Goal: Task Accomplishment & Management: Use online tool/utility

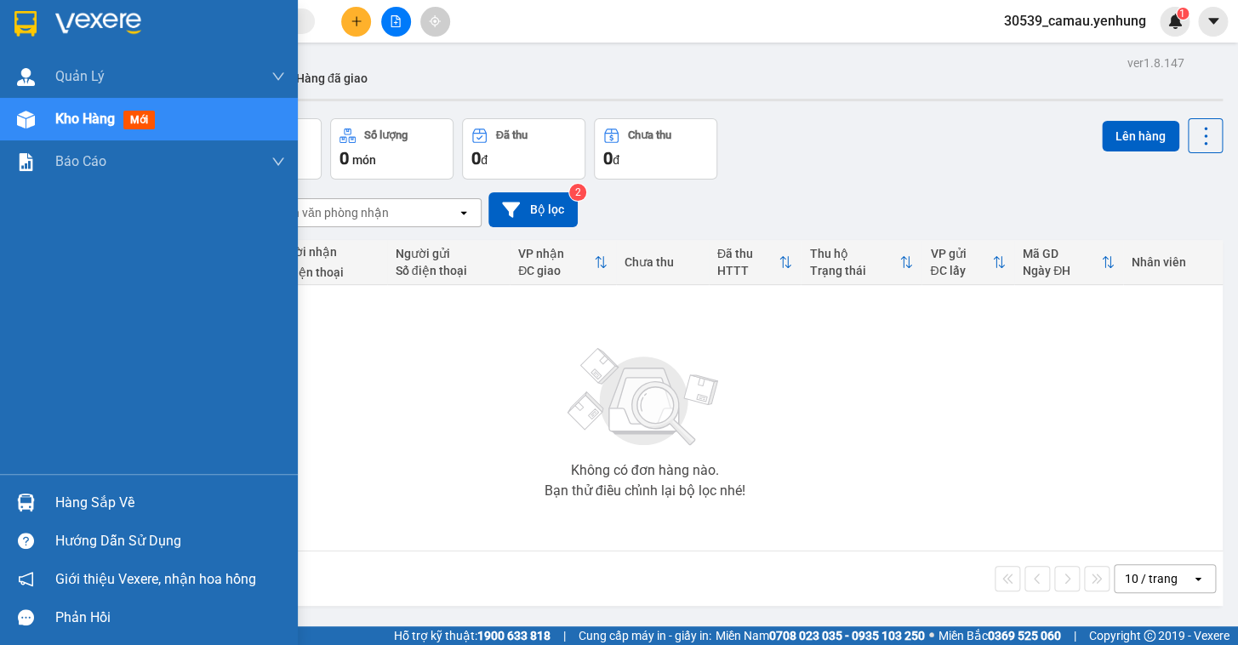
click at [112, 500] on div "Hàng sắp về" at bounding box center [170, 503] width 230 height 26
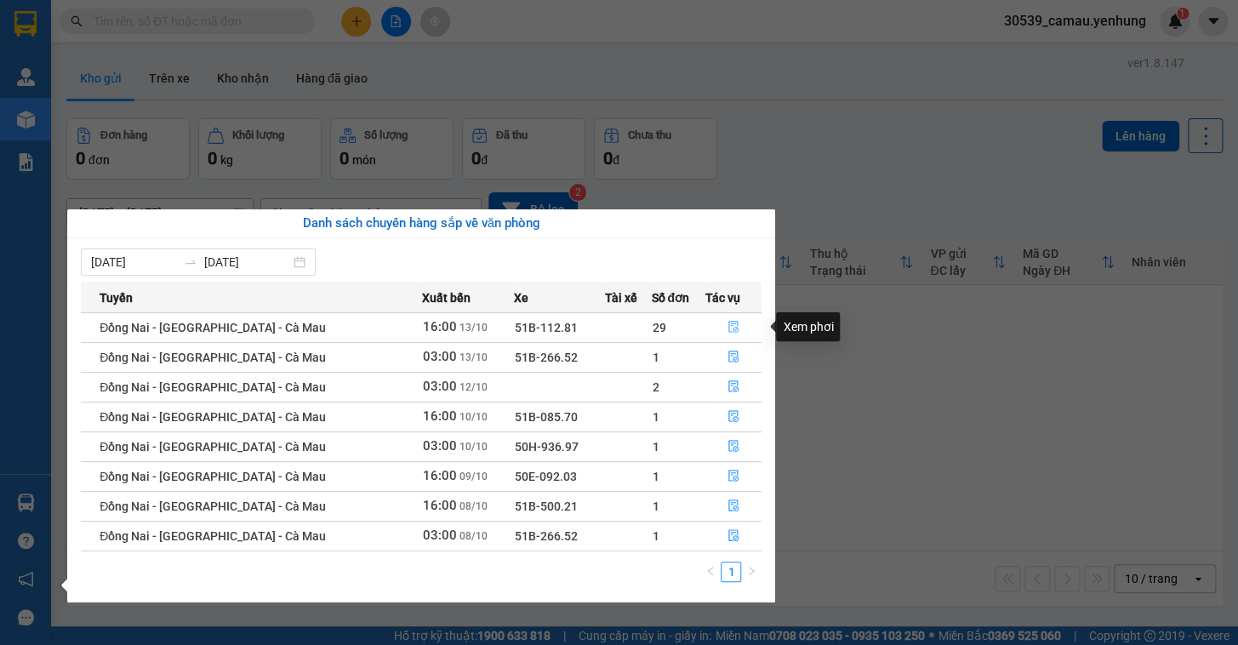
click at [728, 327] on icon "file-done" at bounding box center [734, 327] width 12 height 12
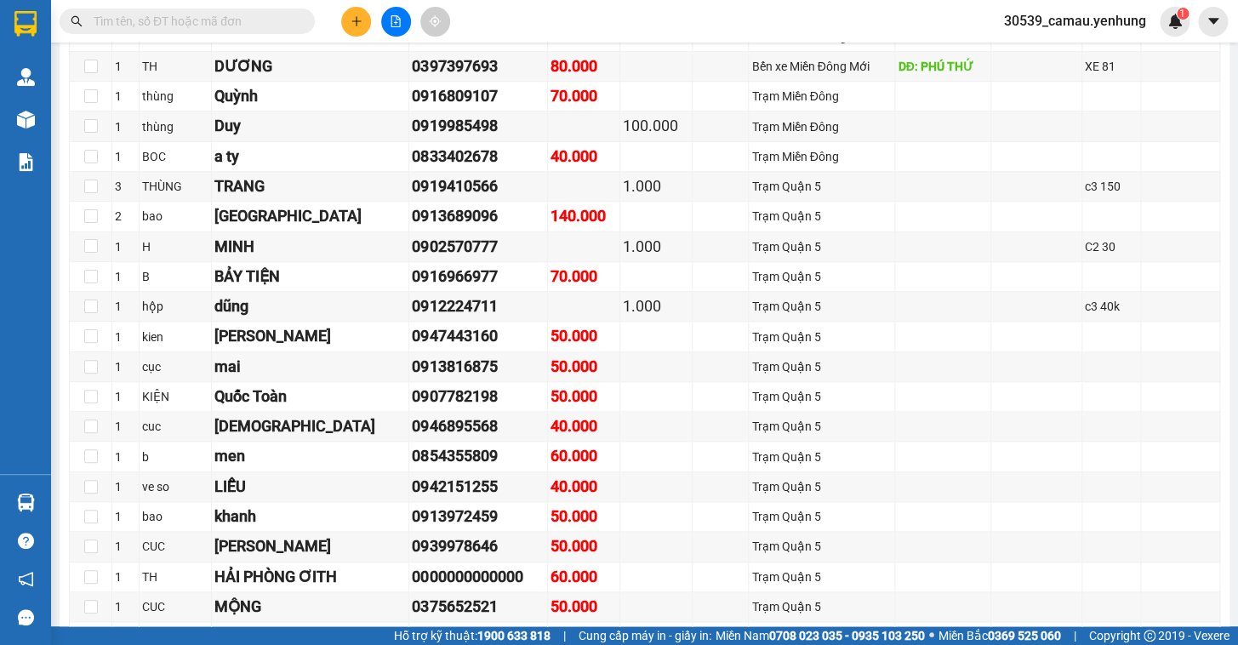
scroll to position [402, 0]
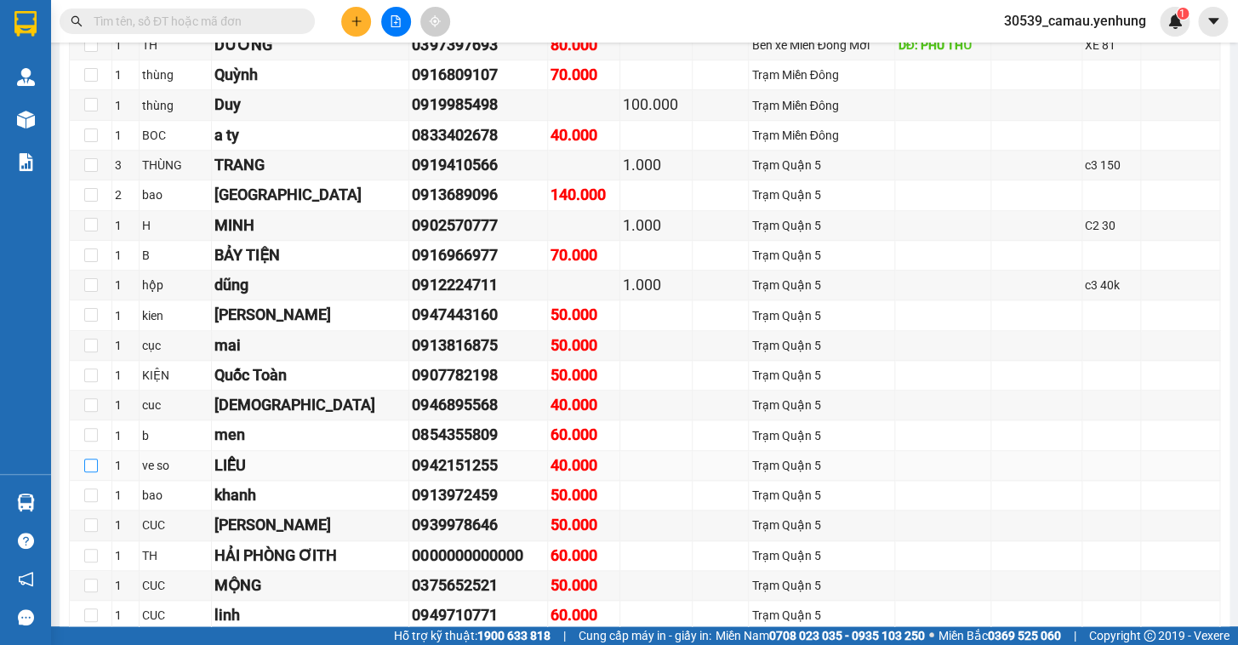
click at [89, 472] on input "checkbox" at bounding box center [91, 466] width 14 height 14
checkbox input "true"
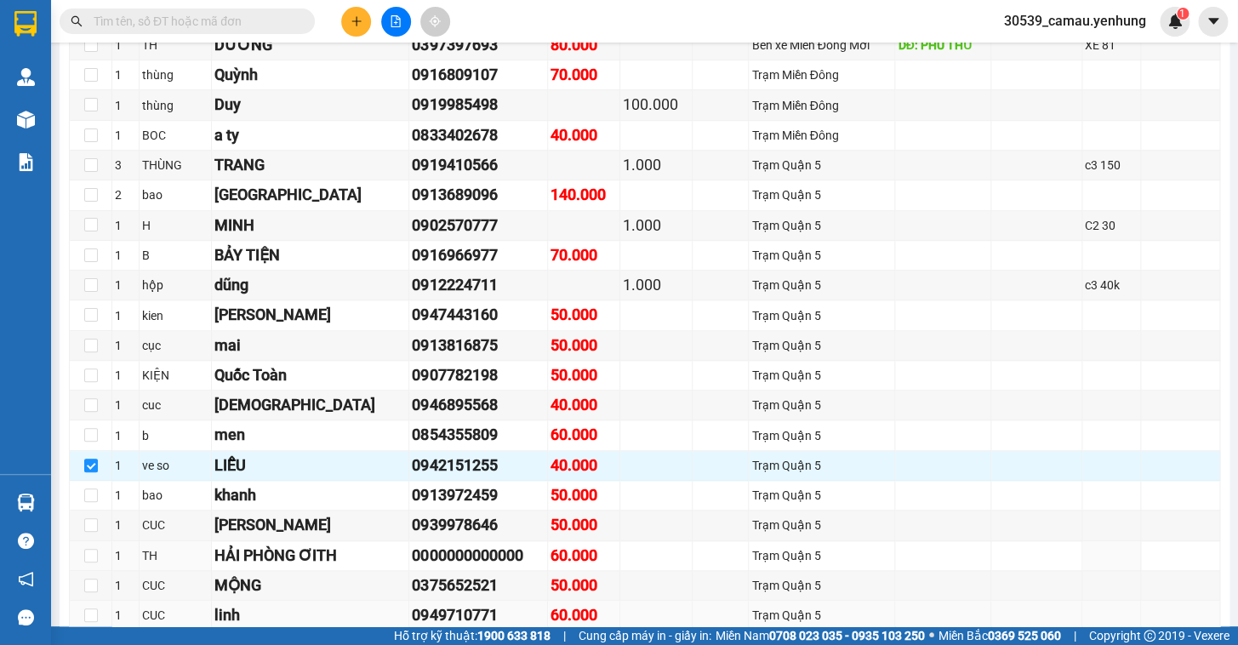
scroll to position [479, 0]
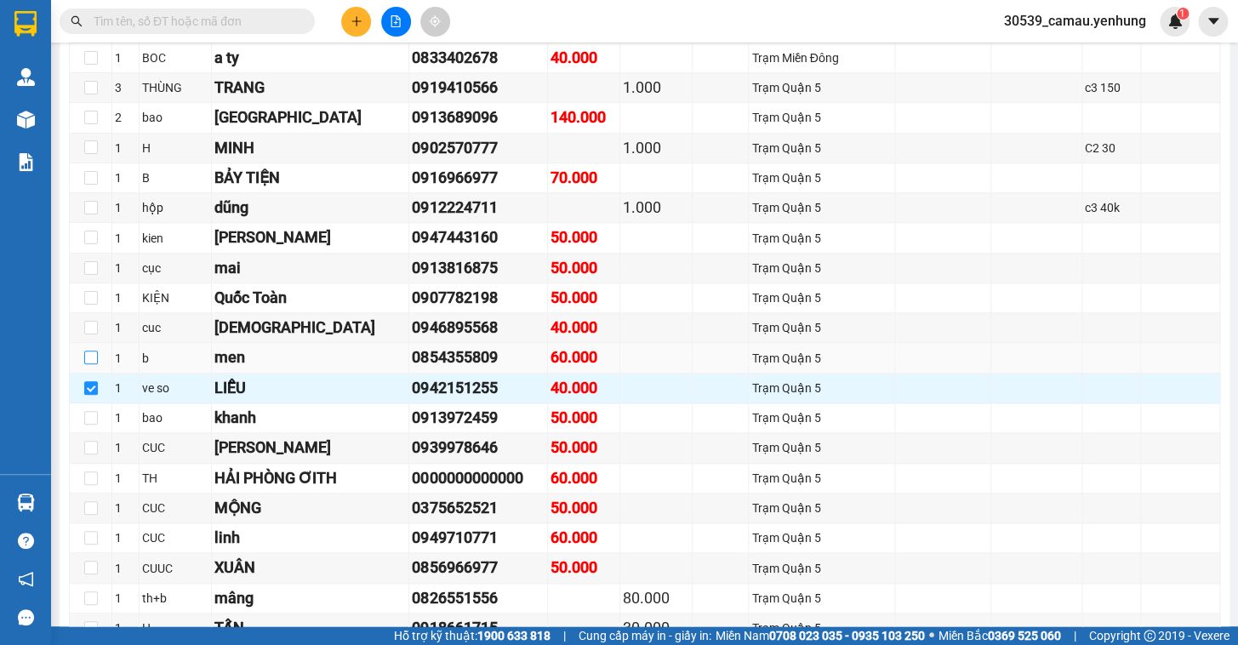
click at [90, 363] on input "checkbox" at bounding box center [91, 358] width 14 height 14
checkbox input "true"
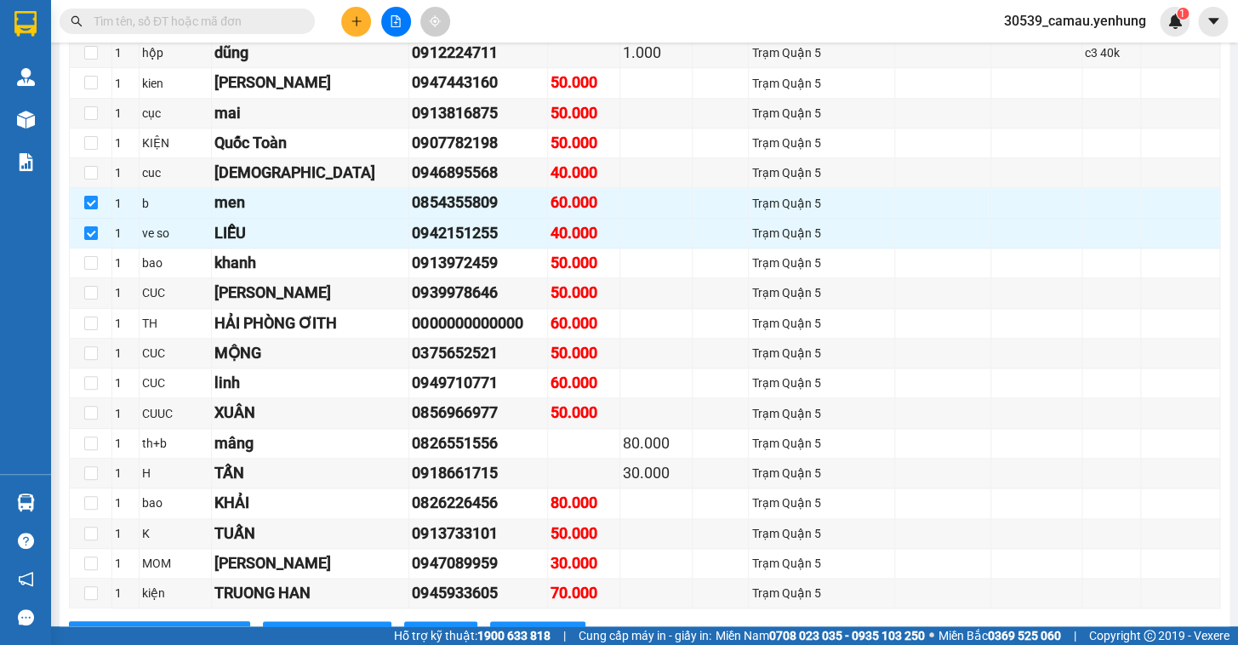
scroll to position [866, 0]
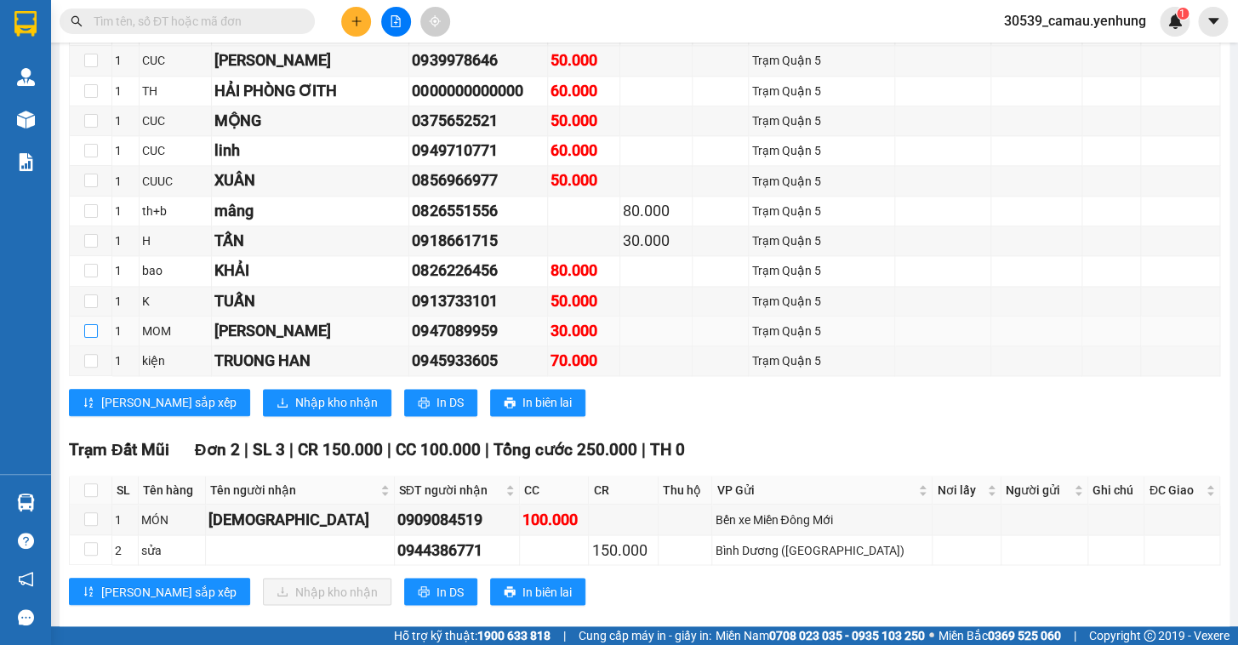
click at [84, 338] on input "checkbox" at bounding box center [91, 331] width 14 height 14
checkbox input "true"
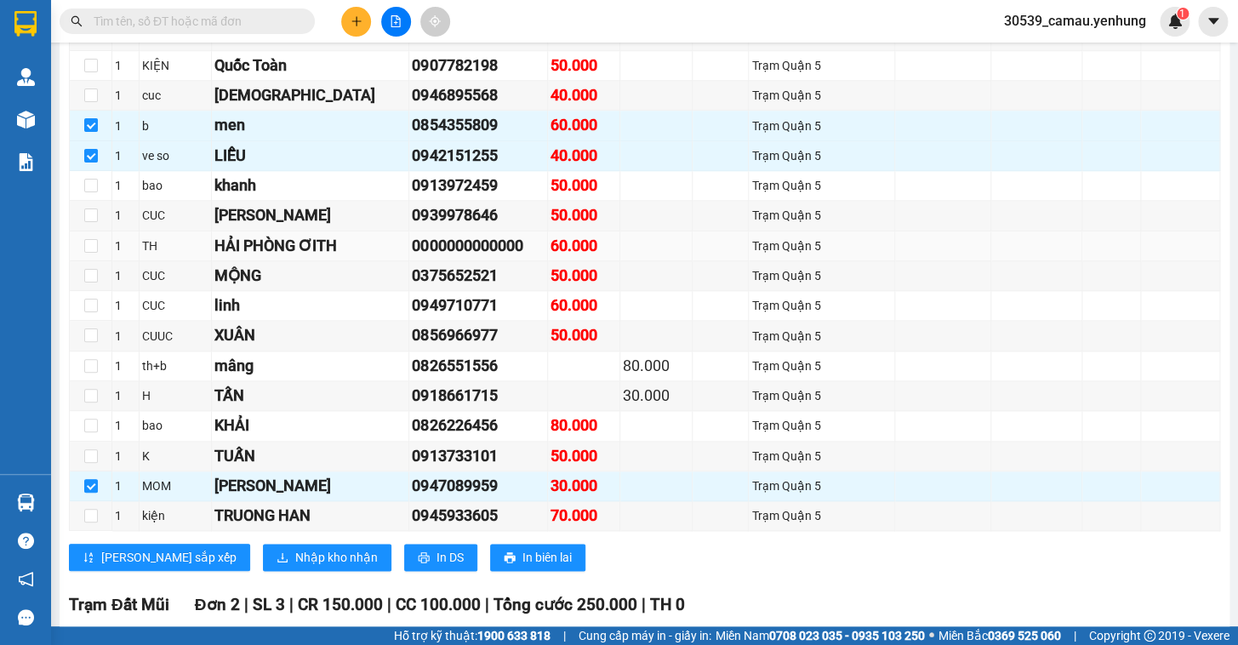
scroll to position [557, 0]
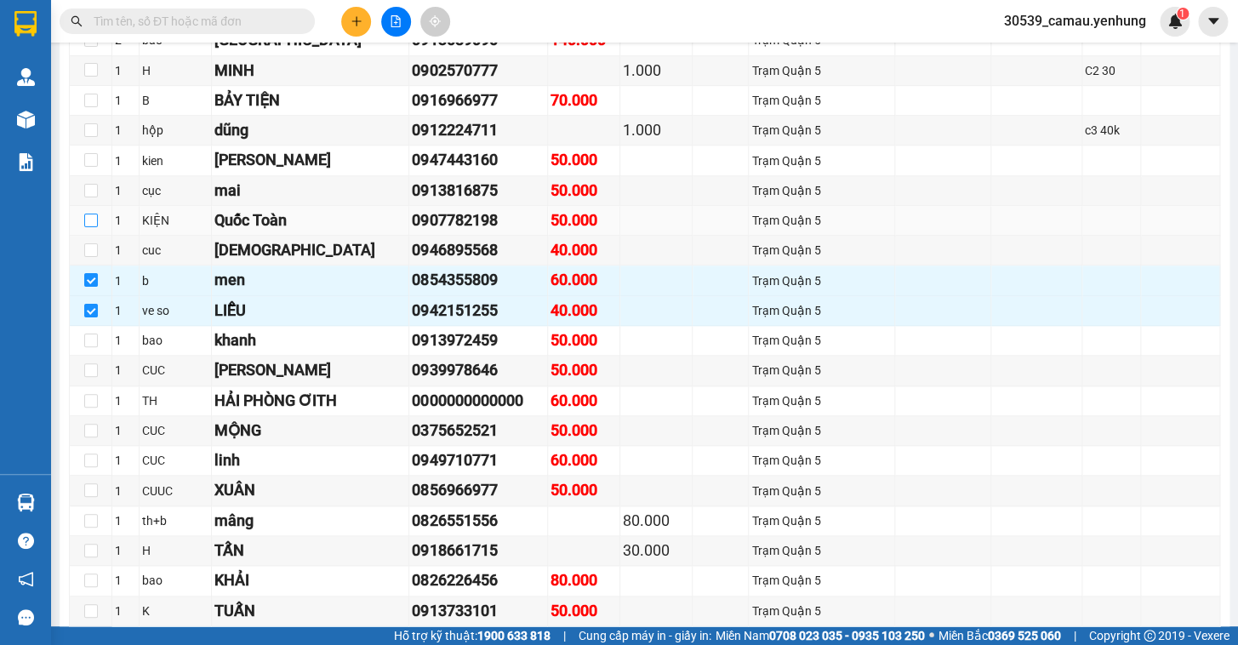
click at [90, 227] on input "checkbox" at bounding box center [91, 221] width 14 height 14
checkbox input "true"
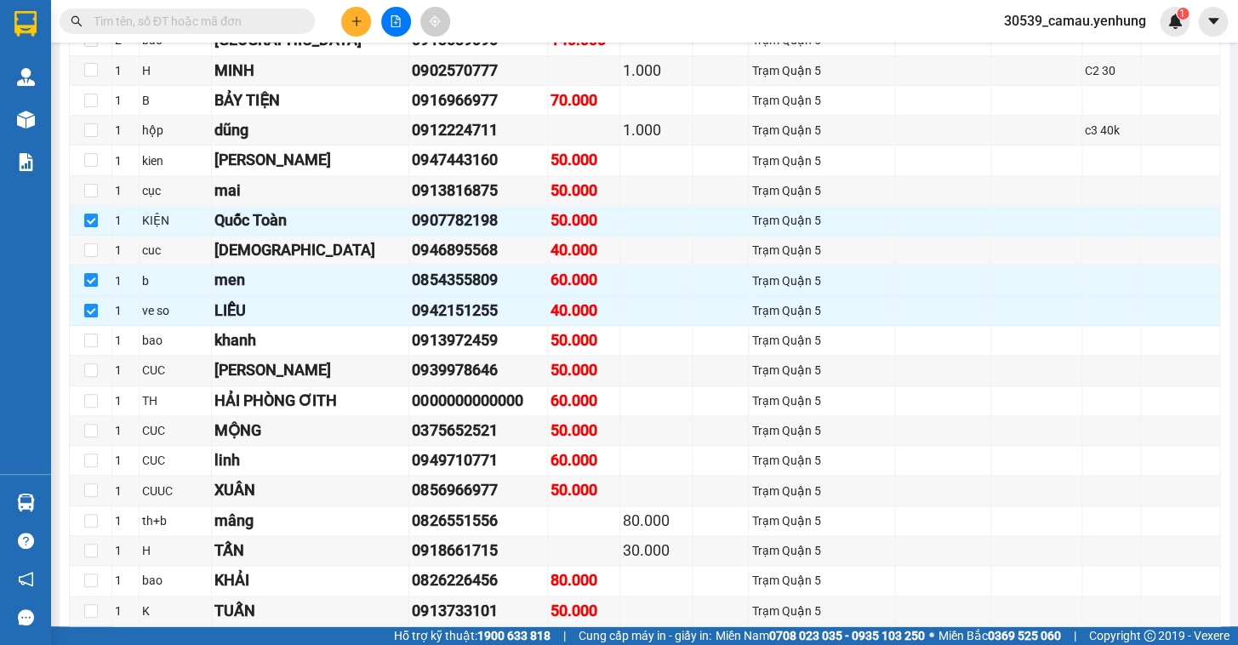
drag, startPoint x: 1223, startPoint y: 197, endPoint x: 1217, endPoint y: 168, distance: 29.5
click at [1217, 168] on main "Đồng Nai - [GEOGRAPHIC_DATA] - [GEOGRAPHIC_DATA] Mau [DATE] 16:00 - 51B-112.81 …" at bounding box center [619, 313] width 1238 height 626
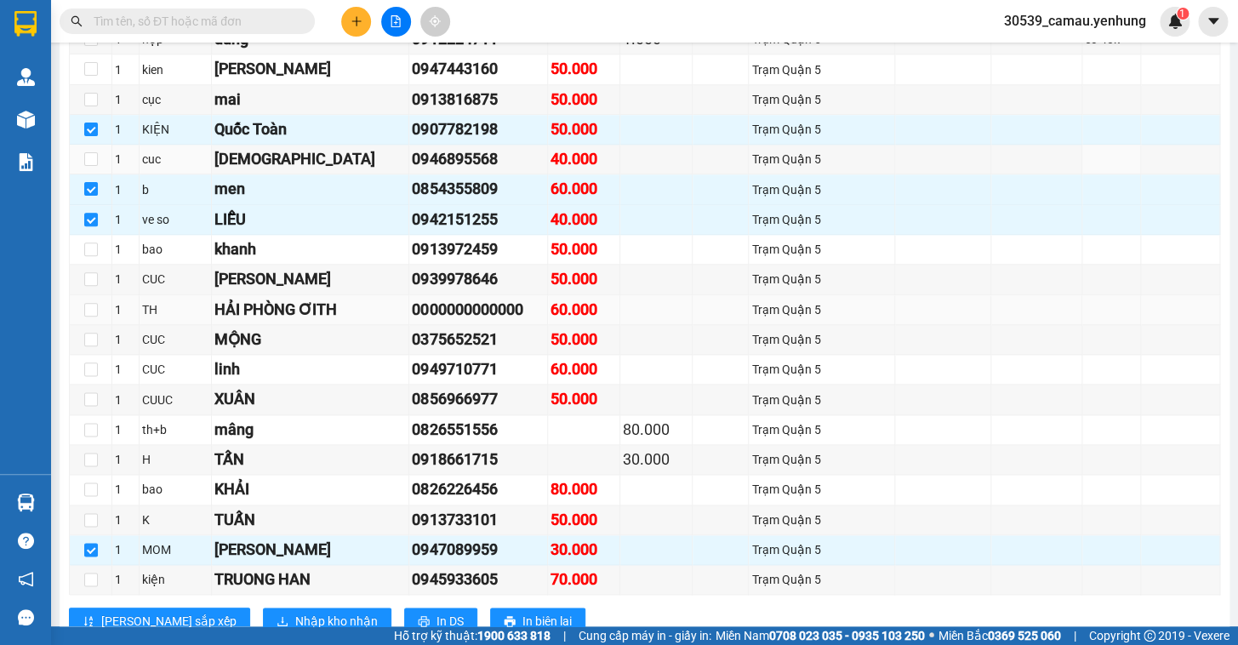
scroll to position [725, 0]
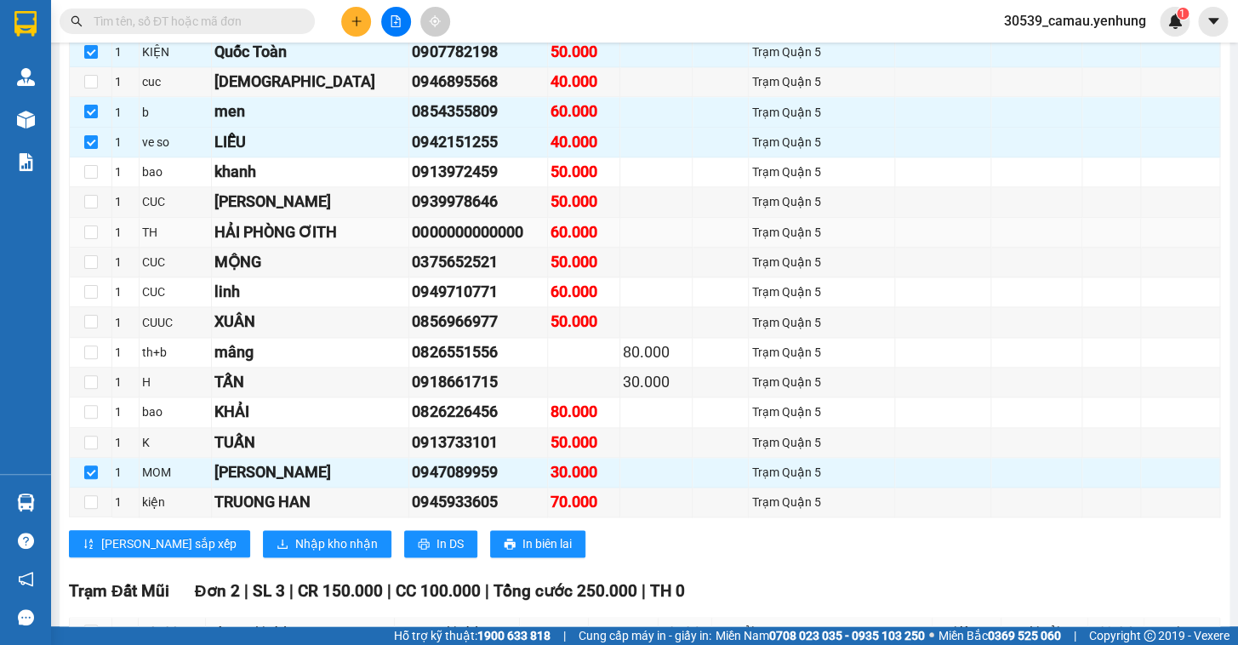
click at [97, 245] on td at bounding box center [91, 233] width 43 height 30
click at [94, 239] on input "checkbox" at bounding box center [91, 233] width 14 height 14
checkbox input "true"
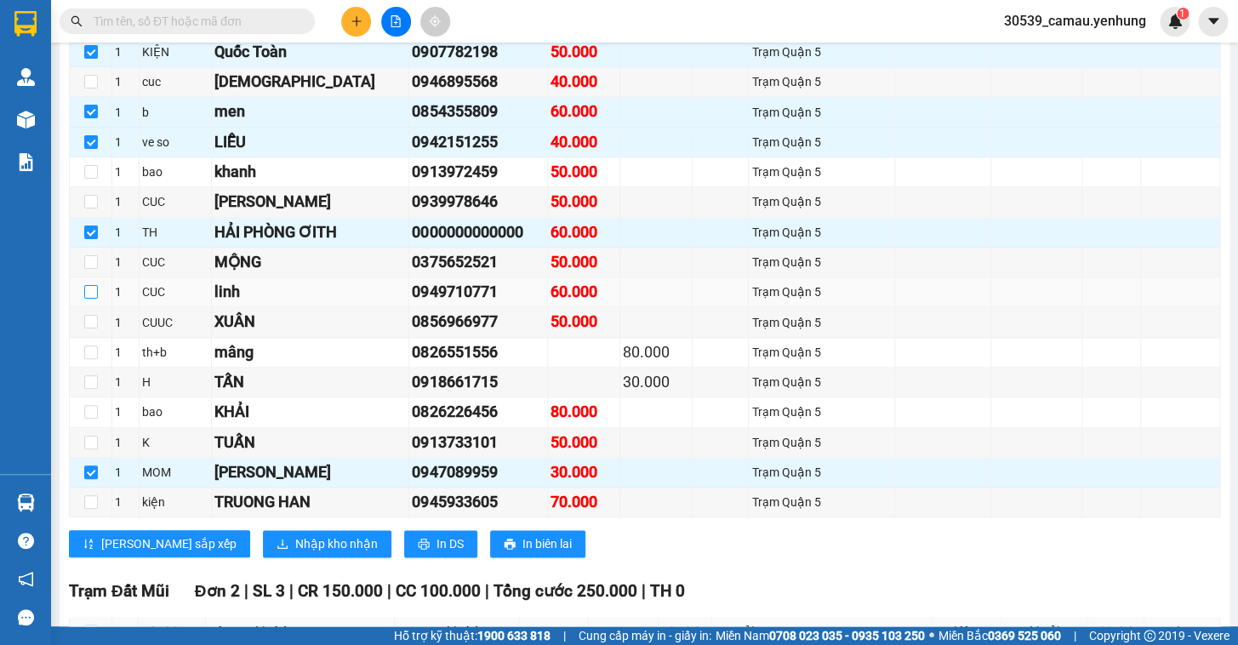
click at [89, 299] on input "checkbox" at bounding box center [91, 292] width 14 height 14
checkbox input "true"
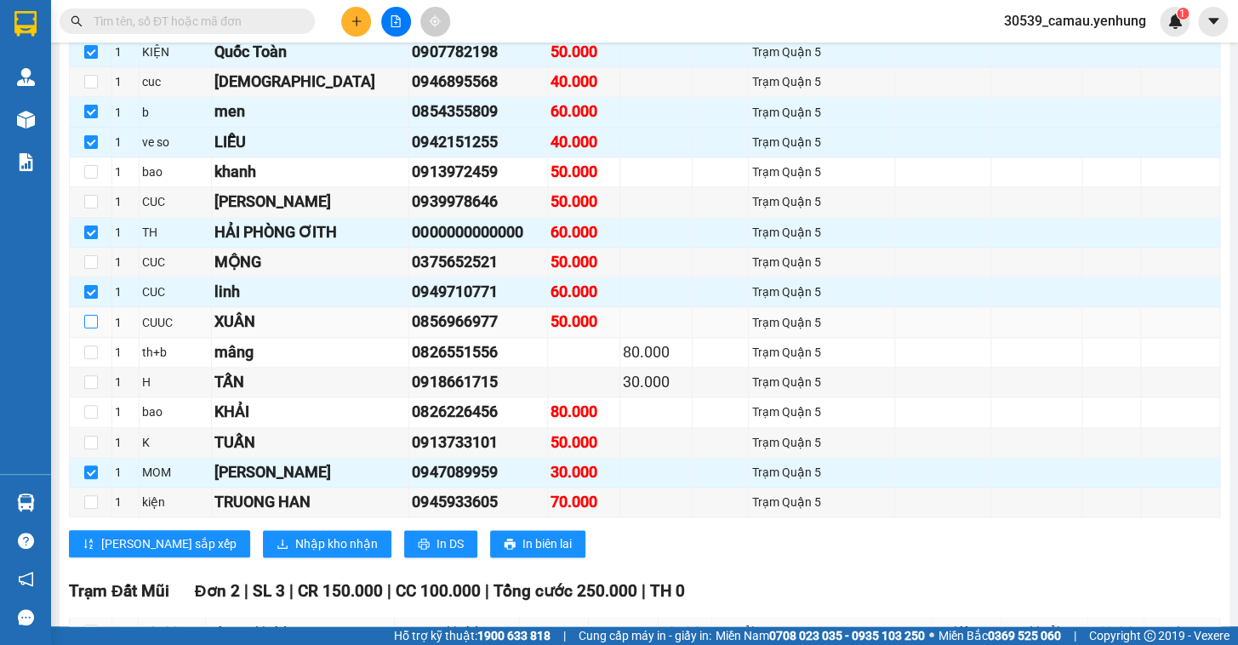
click at [86, 329] on input "checkbox" at bounding box center [91, 322] width 14 height 14
checkbox input "true"
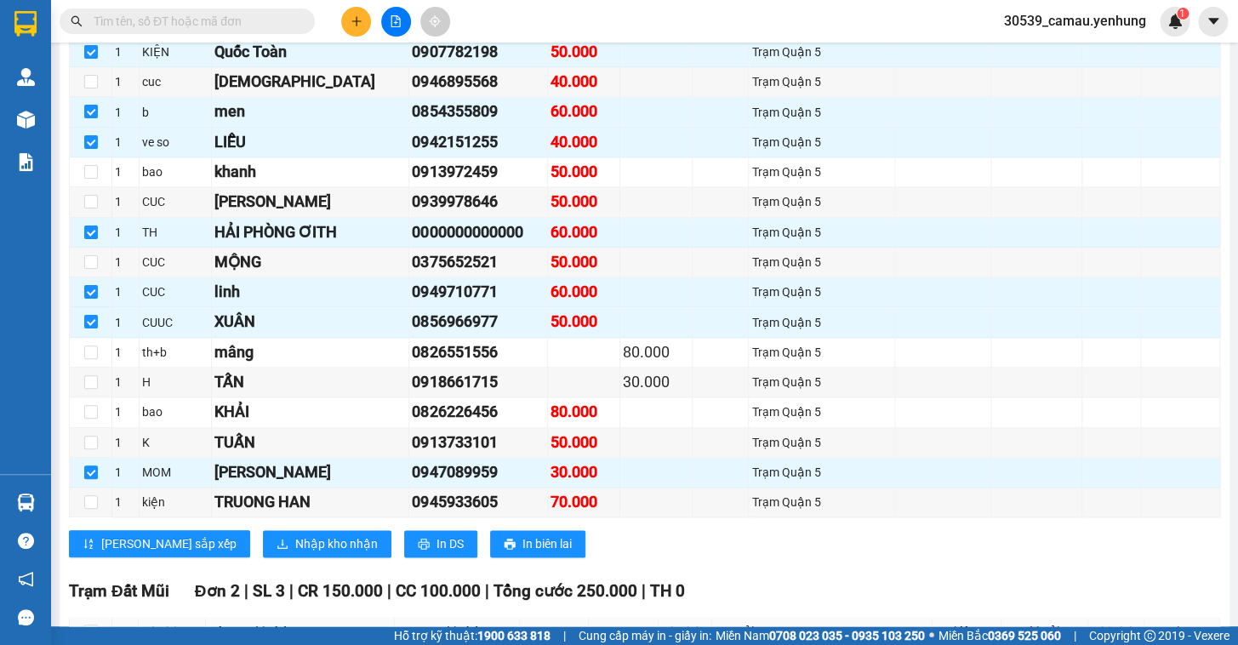
scroll to position [803, 0]
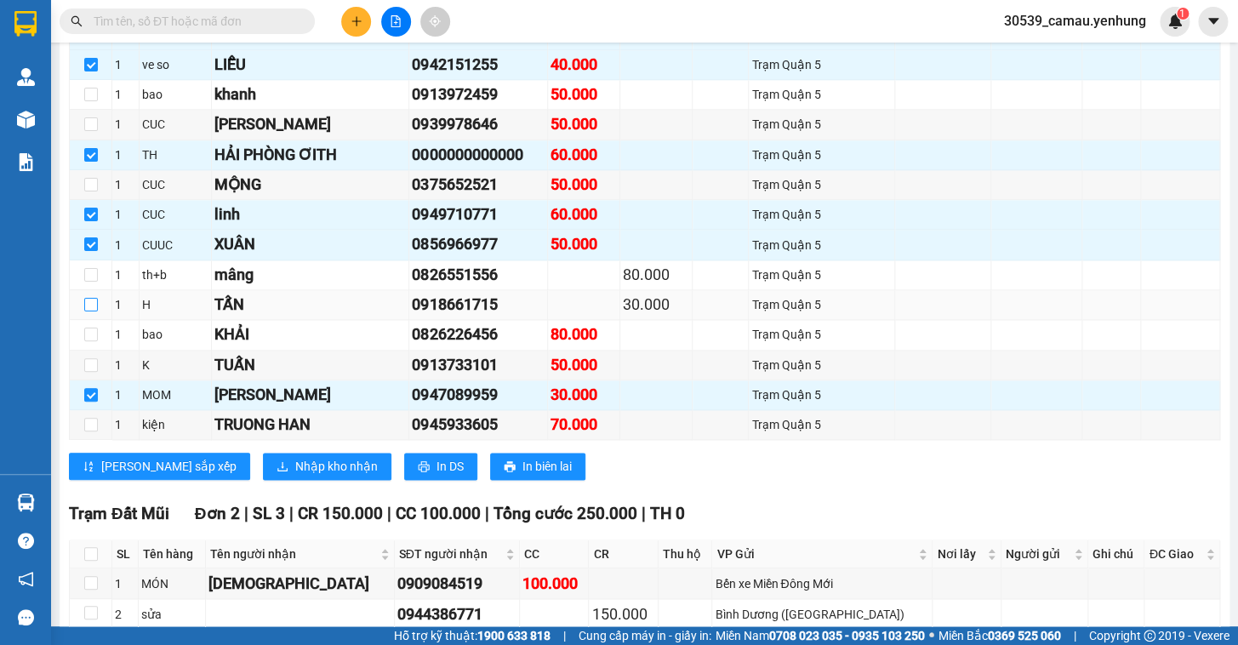
click at [89, 312] on input "checkbox" at bounding box center [91, 305] width 14 height 14
checkbox input "true"
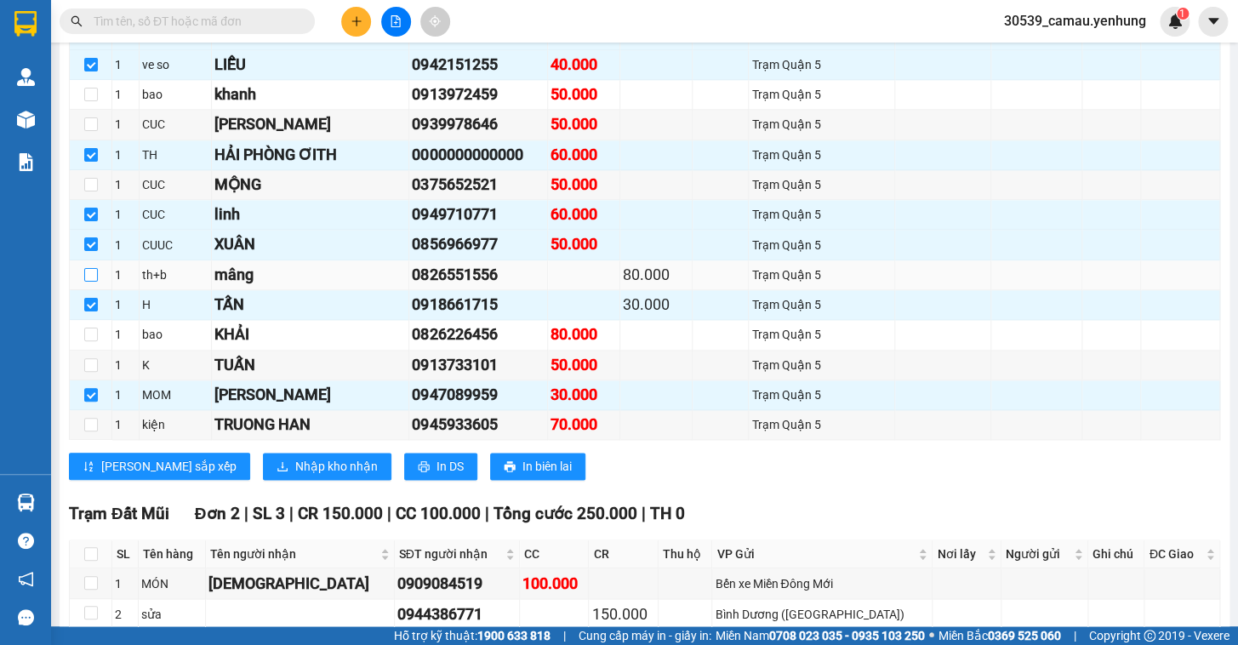
click at [89, 282] on input "checkbox" at bounding box center [91, 275] width 14 height 14
checkbox input "true"
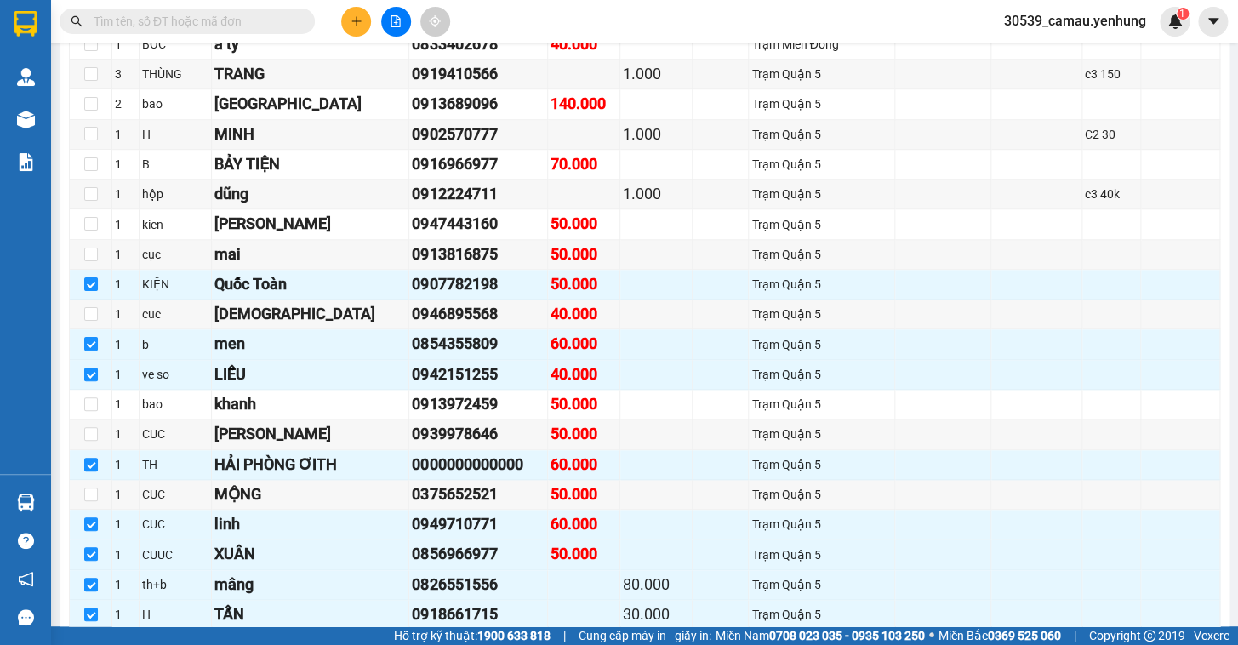
scroll to position [485, 0]
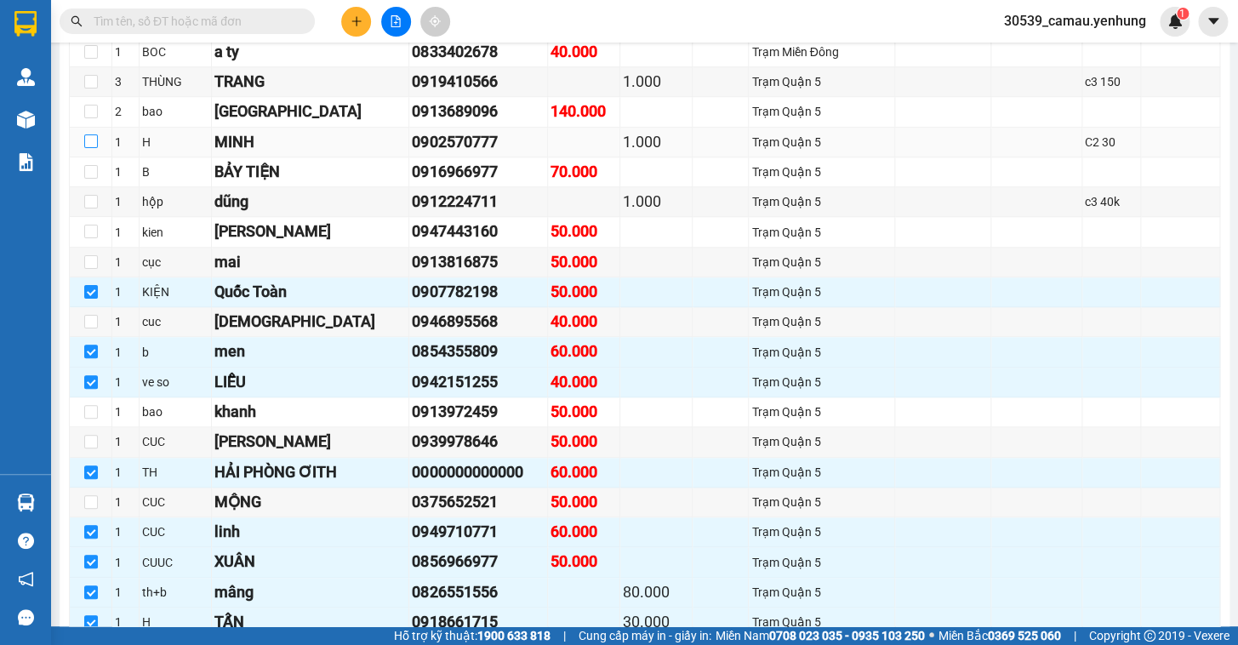
click at [94, 148] on input "checkbox" at bounding box center [91, 141] width 14 height 14
checkbox input "true"
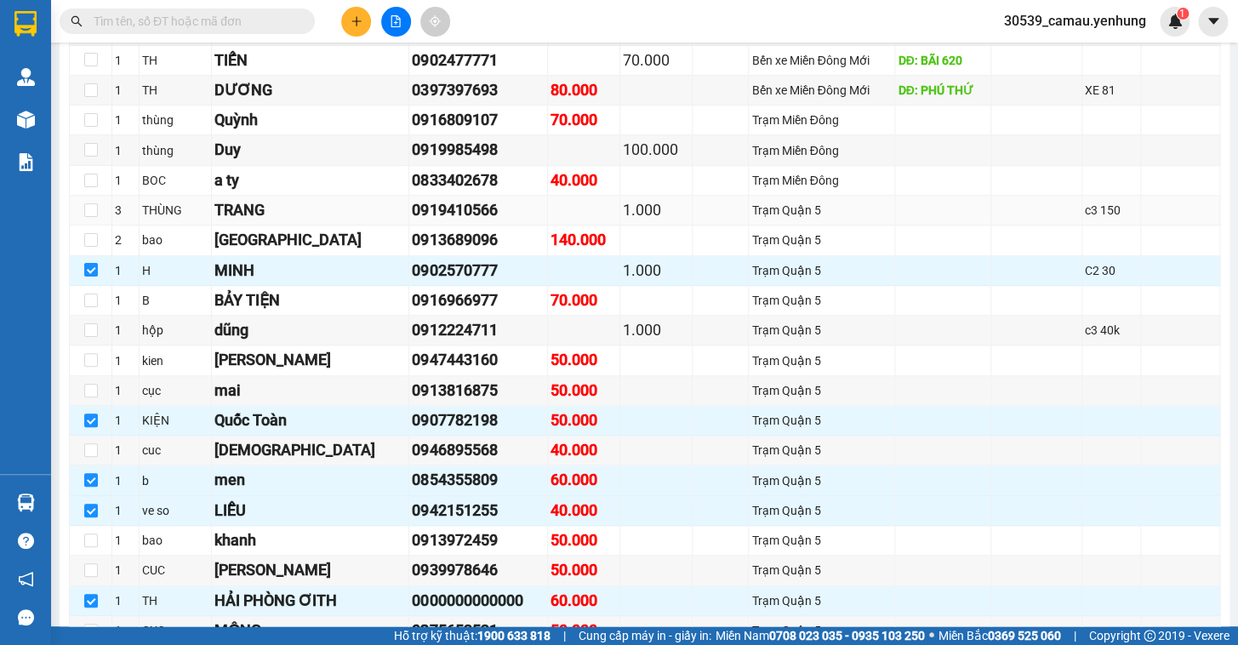
scroll to position [352, 0]
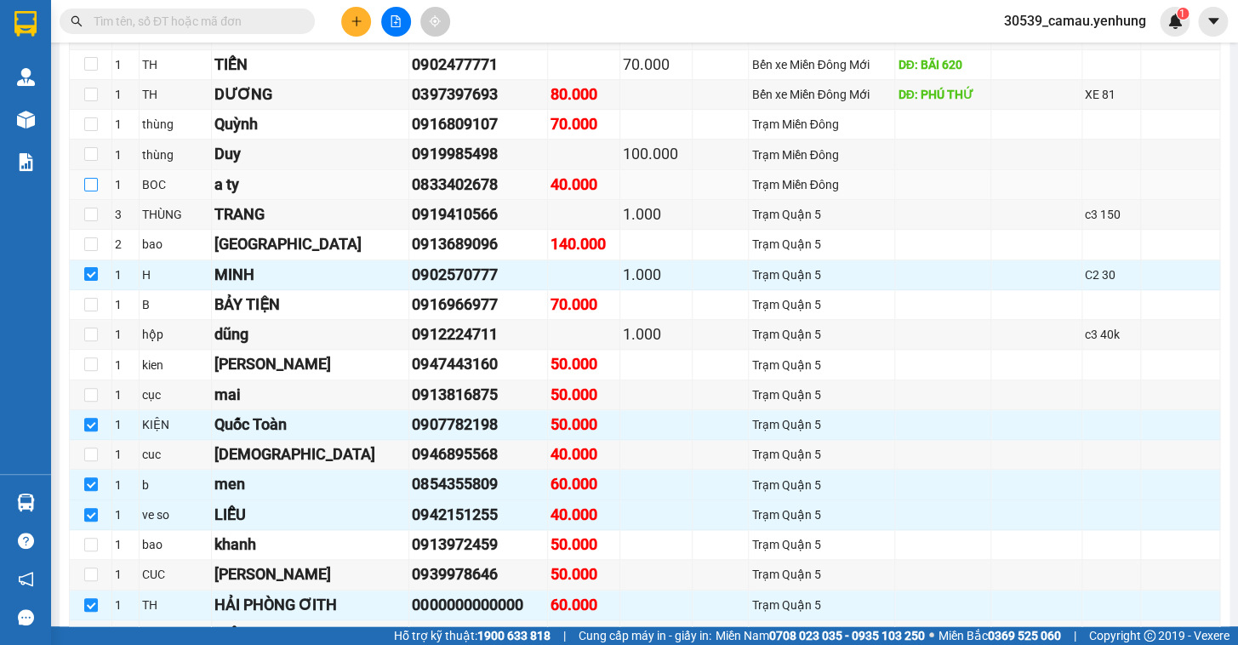
click at [93, 192] on input "checkbox" at bounding box center [91, 185] width 14 height 14
checkbox input "true"
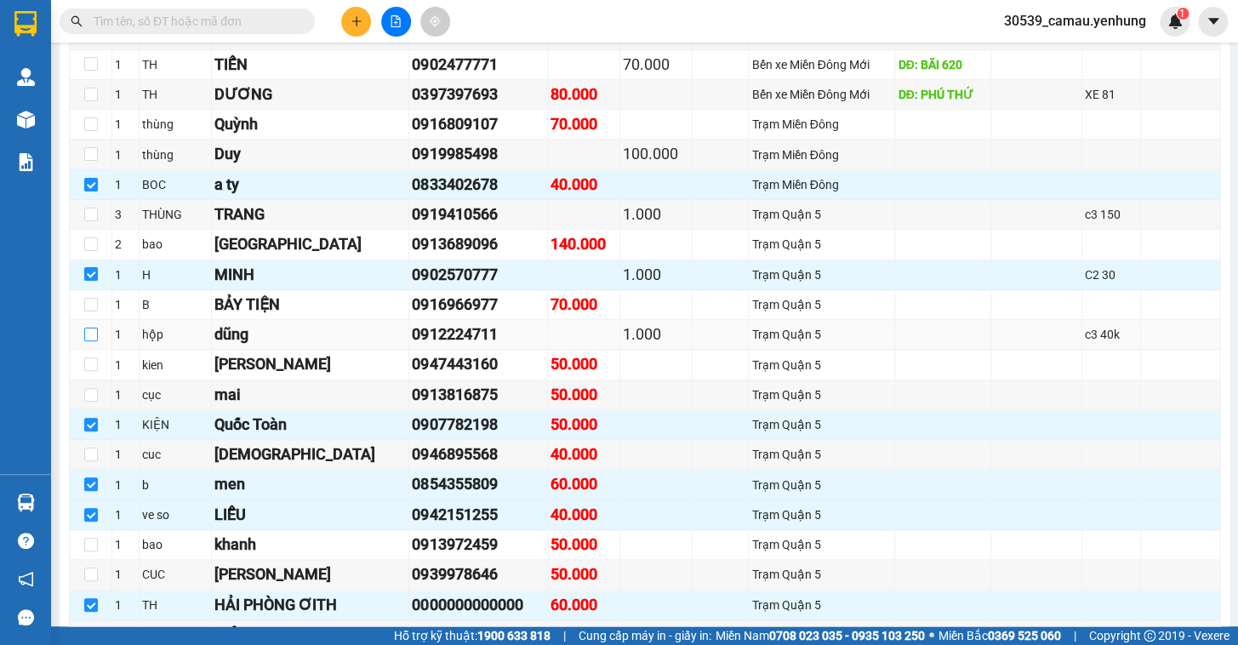
click at [84, 341] on input "checkbox" at bounding box center [91, 335] width 14 height 14
checkbox input "true"
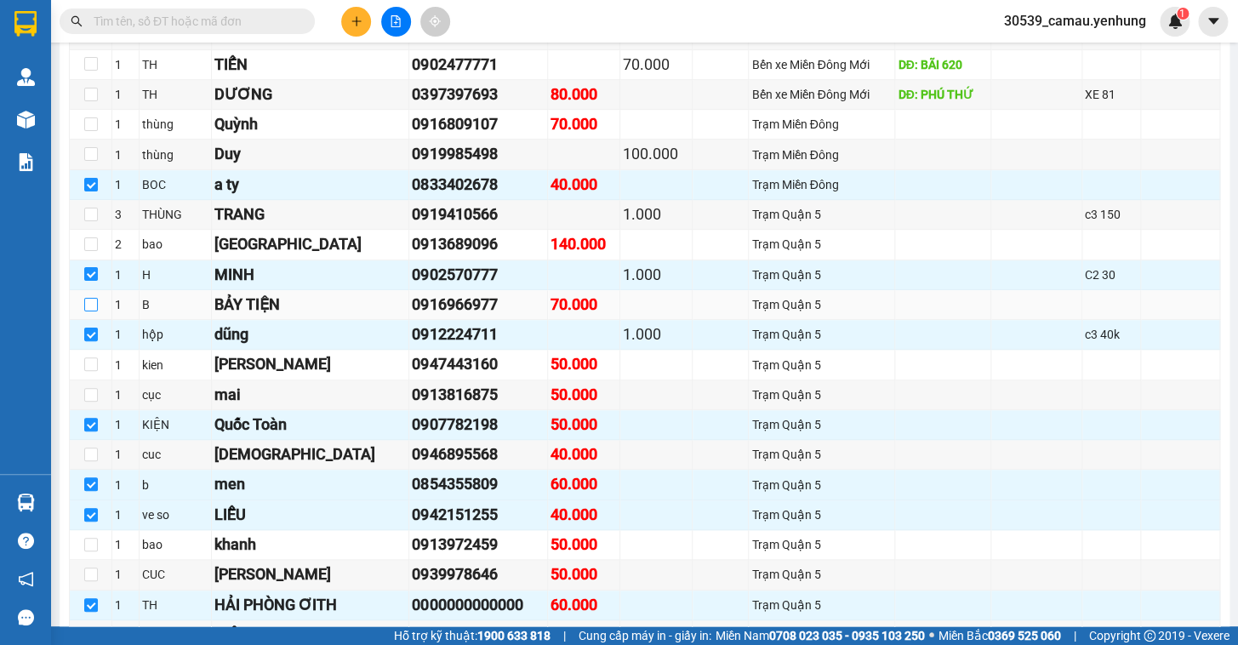
drag, startPoint x: 84, startPoint y: 317, endPoint x: 118, endPoint y: 319, distance: 34.1
click at [85, 312] on input "checkbox" at bounding box center [91, 305] width 14 height 14
checkbox input "true"
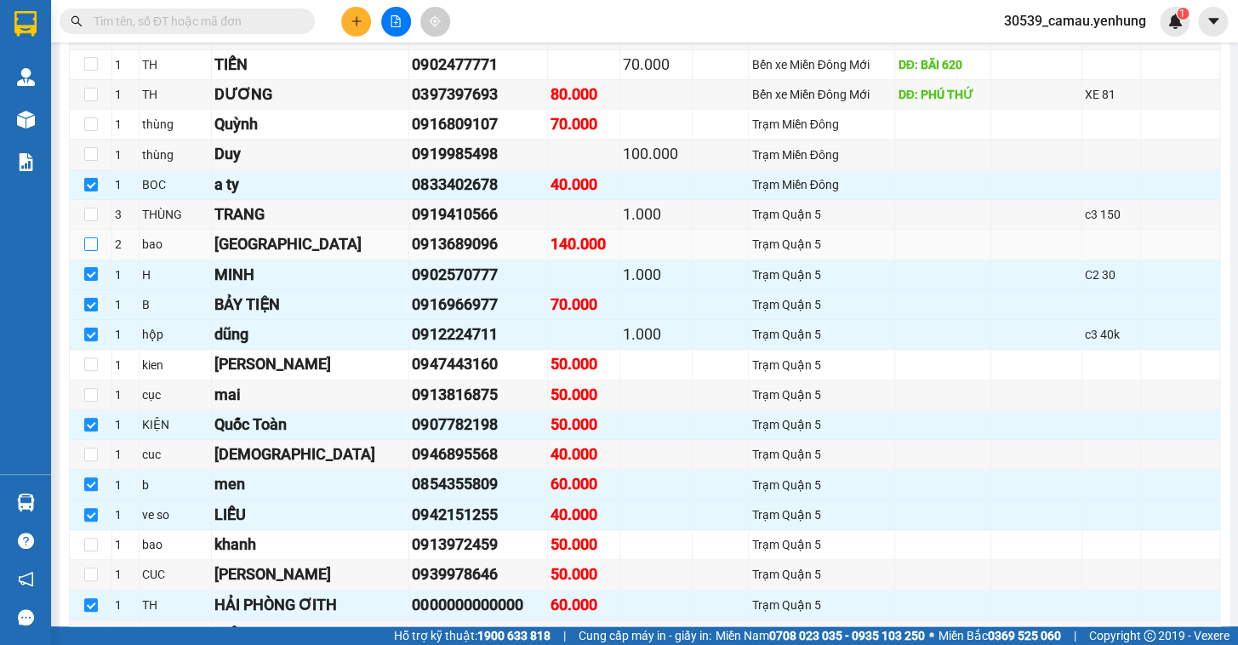
click at [93, 251] on input "checkbox" at bounding box center [91, 244] width 14 height 14
checkbox input "true"
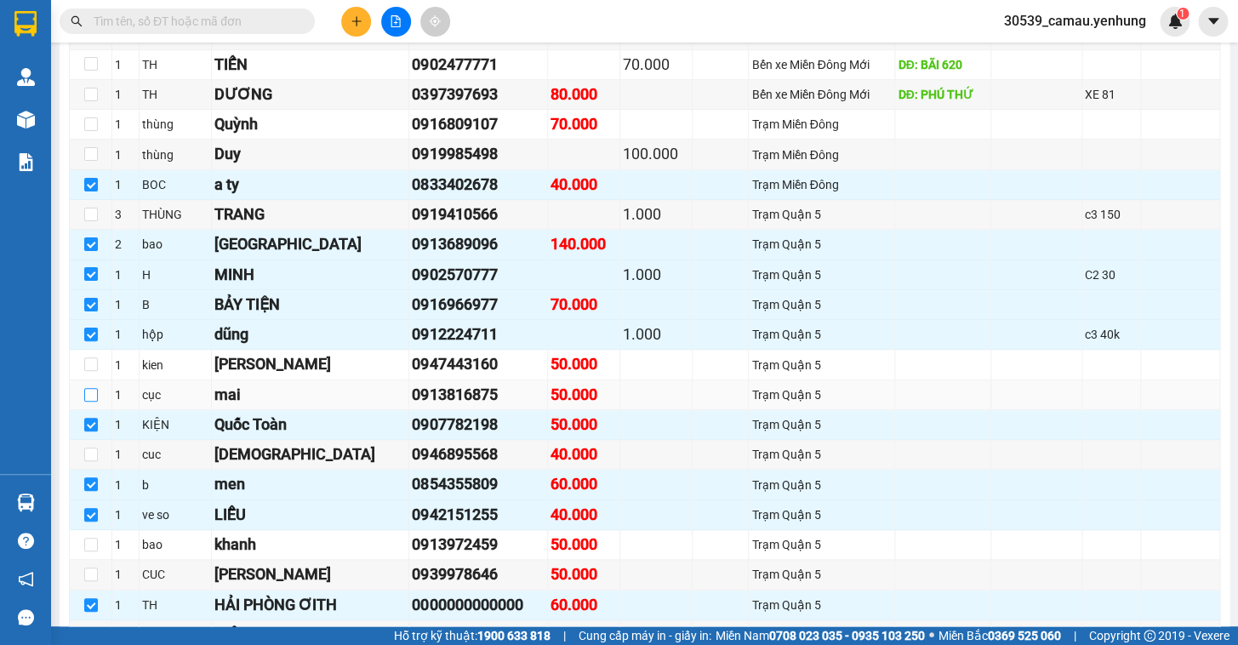
click at [84, 402] on input "checkbox" at bounding box center [91, 395] width 14 height 14
checkbox input "true"
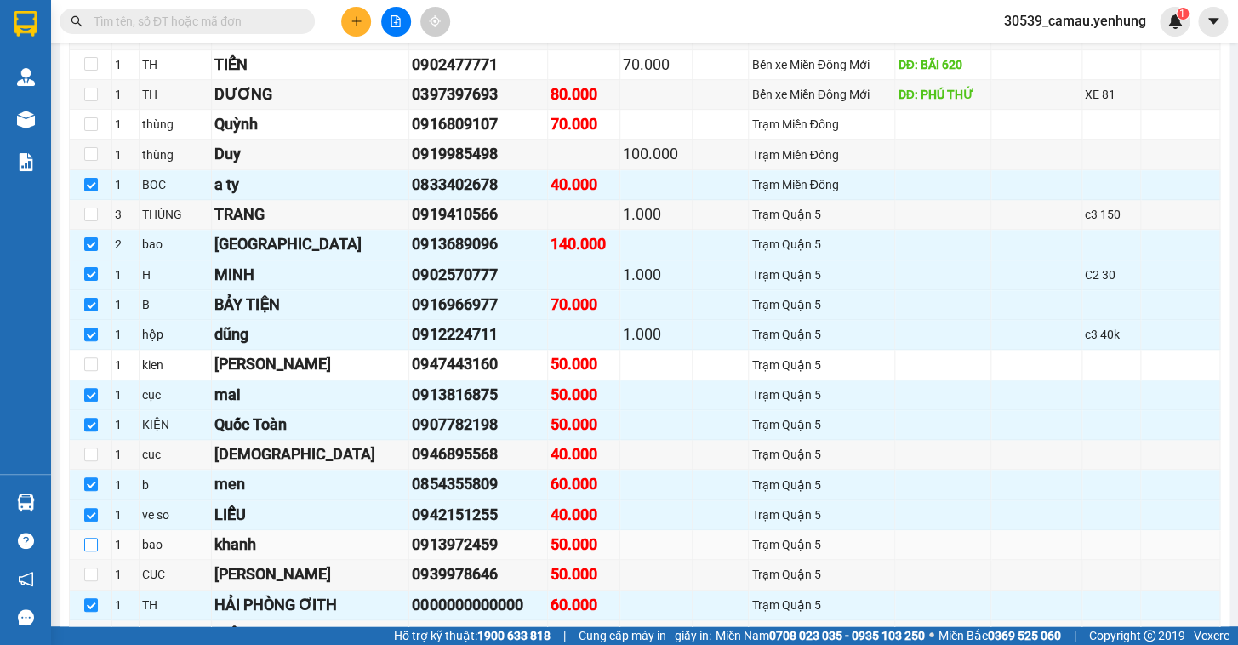
drag, startPoint x: 89, startPoint y: 558, endPoint x: 99, endPoint y: 558, distance: 9.4
click at [89, 552] on input "checkbox" at bounding box center [91, 545] width 14 height 14
checkbox input "true"
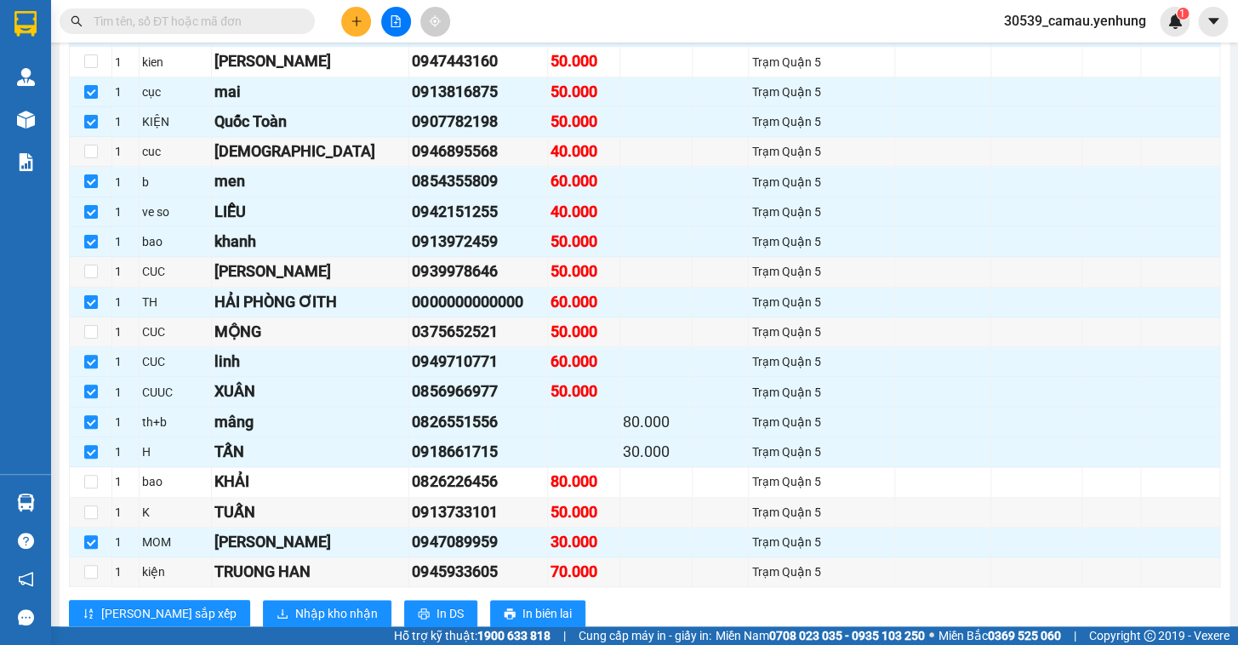
scroll to position [666, 0]
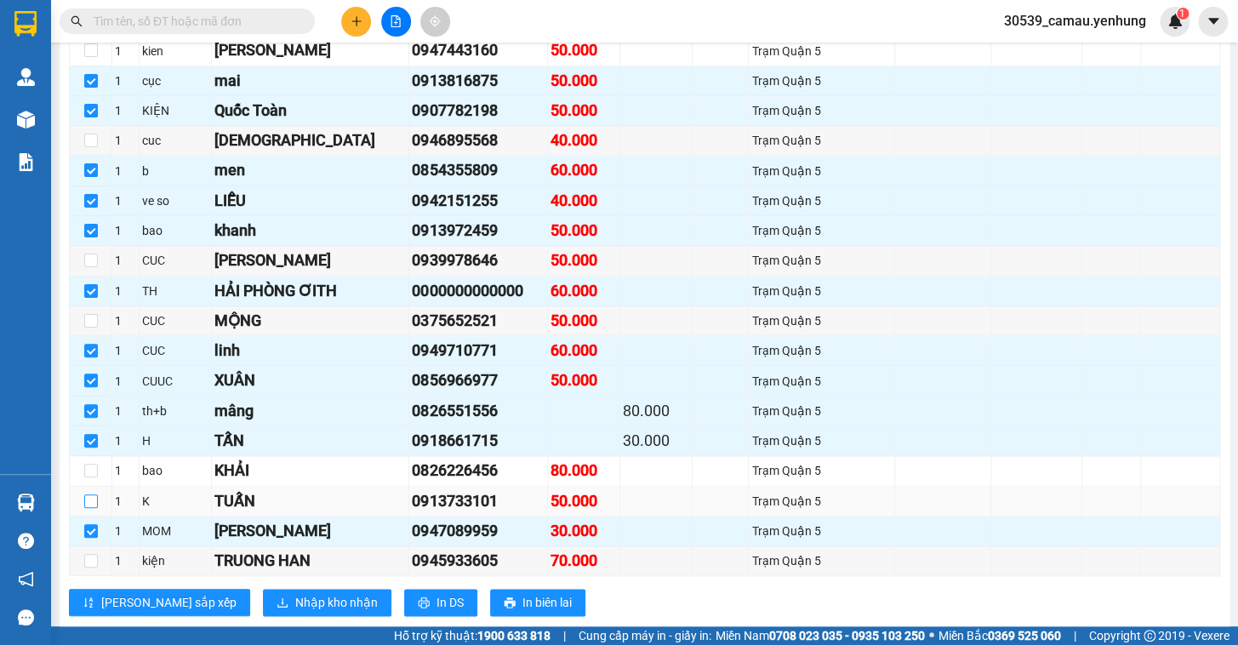
click at [91, 508] on input "checkbox" at bounding box center [91, 502] width 14 height 14
checkbox input "true"
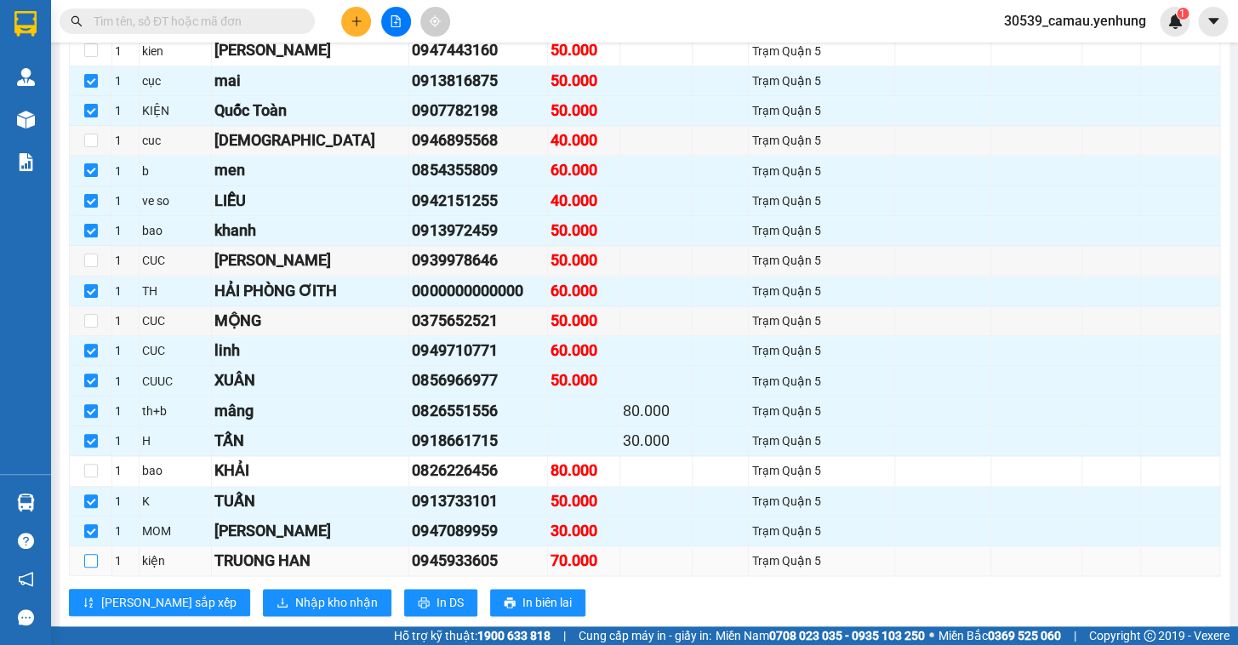
click at [85, 568] on input "checkbox" at bounding box center [91, 561] width 14 height 14
checkbox input "true"
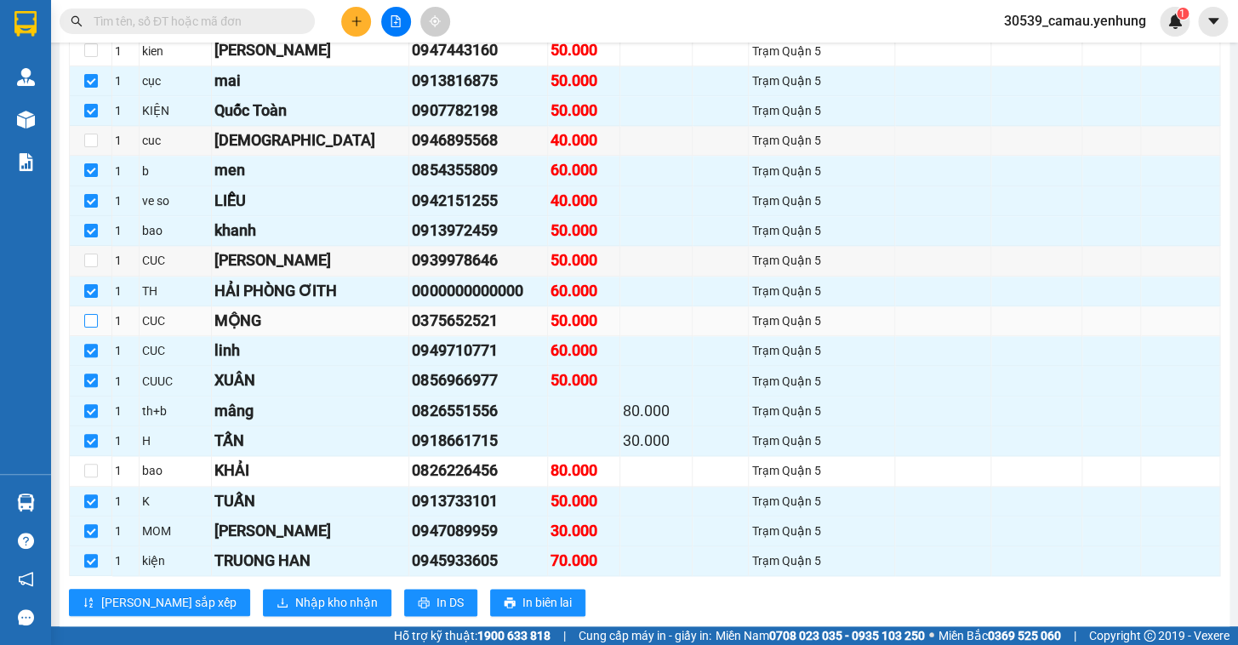
click at [88, 328] on input "checkbox" at bounding box center [91, 321] width 14 height 14
checkbox input "true"
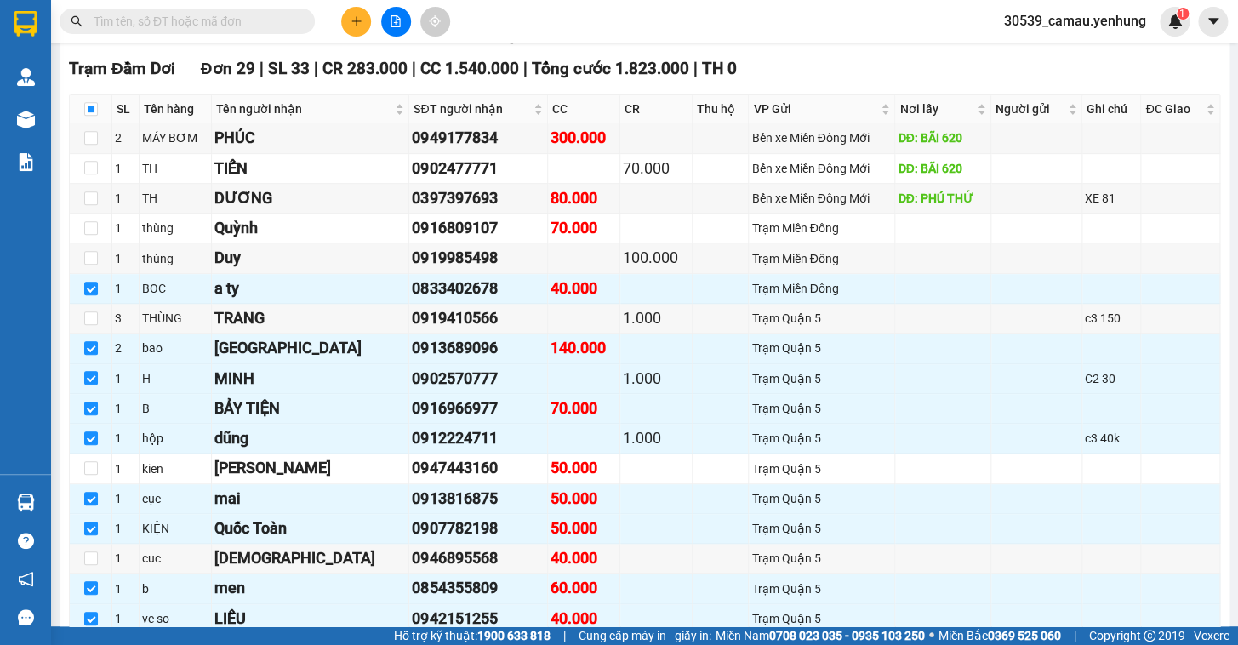
scroll to position [212, 0]
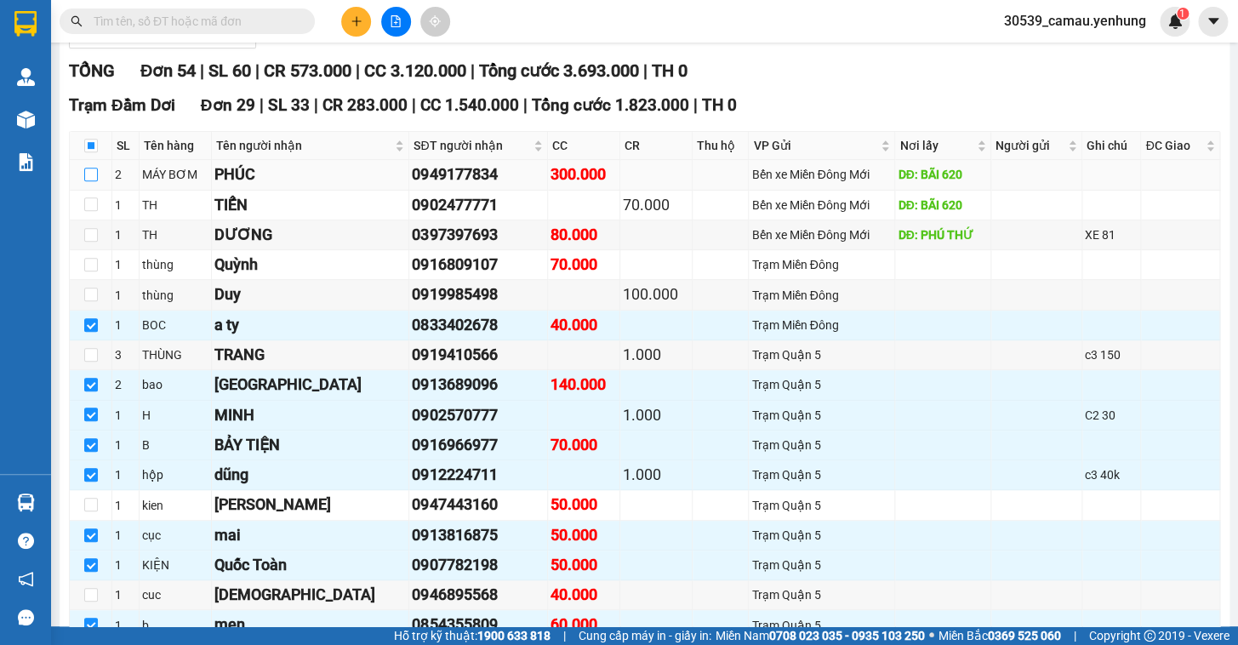
click at [91, 181] on input "checkbox" at bounding box center [91, 175] width 14 height 14
checkbox input "true"
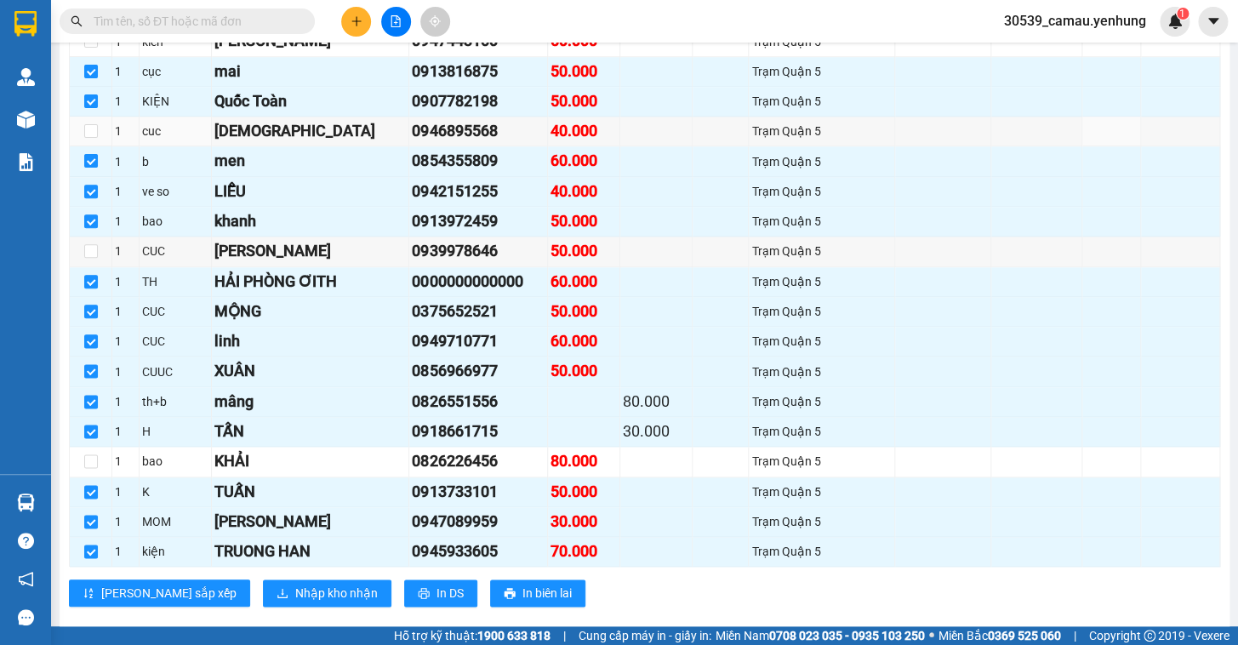
scroll to position [443, 0]
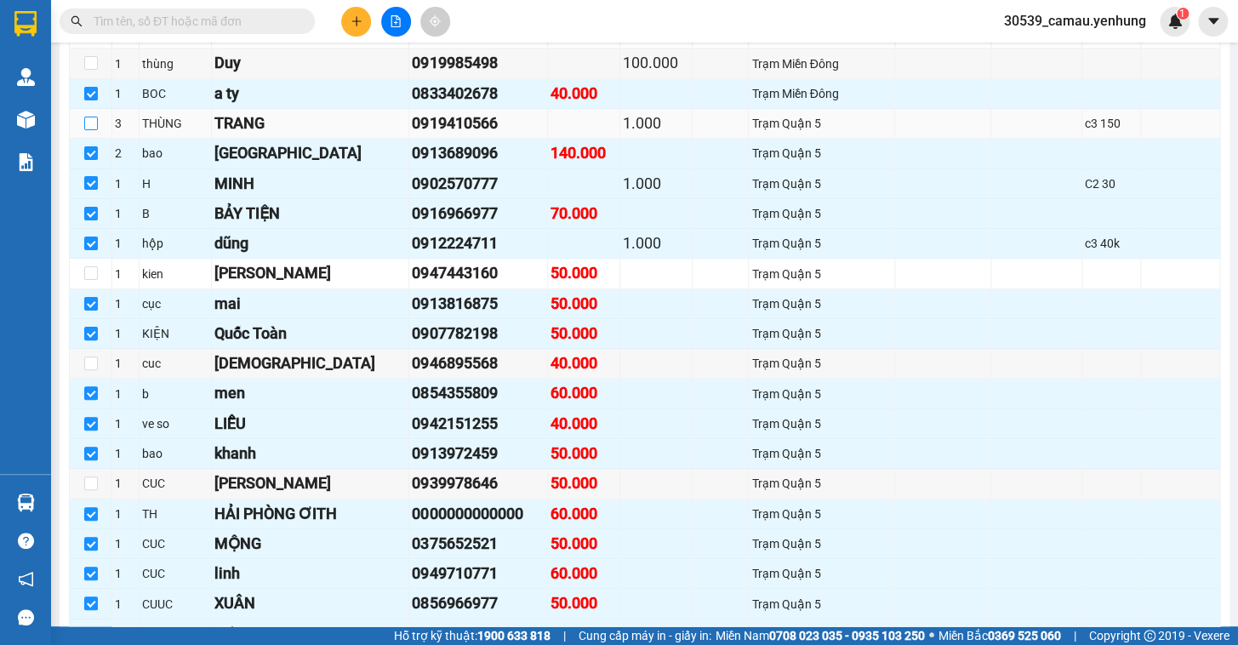
click at [91, 130] on input "checkbox" at bounding box center [91, 124] width 14 height 14
checkbox input "true"
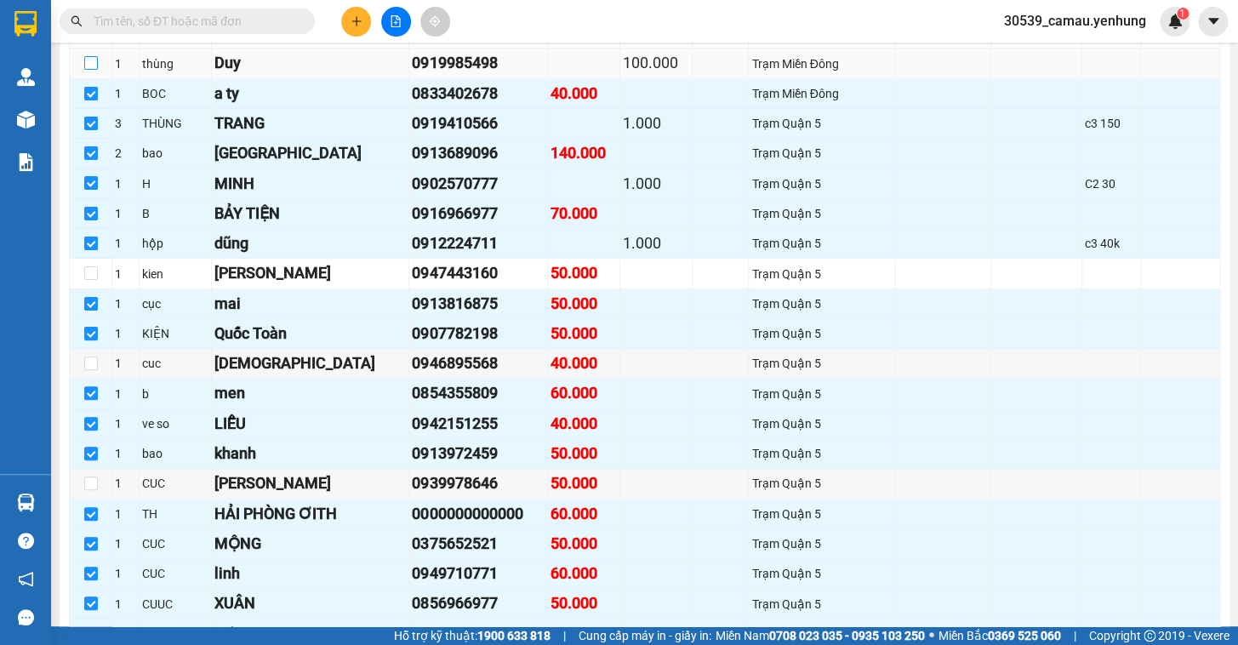
click at [90, 70] on input "checkbox" at bounding box center [91, 63] width 14 height 14
checkbox input "true"
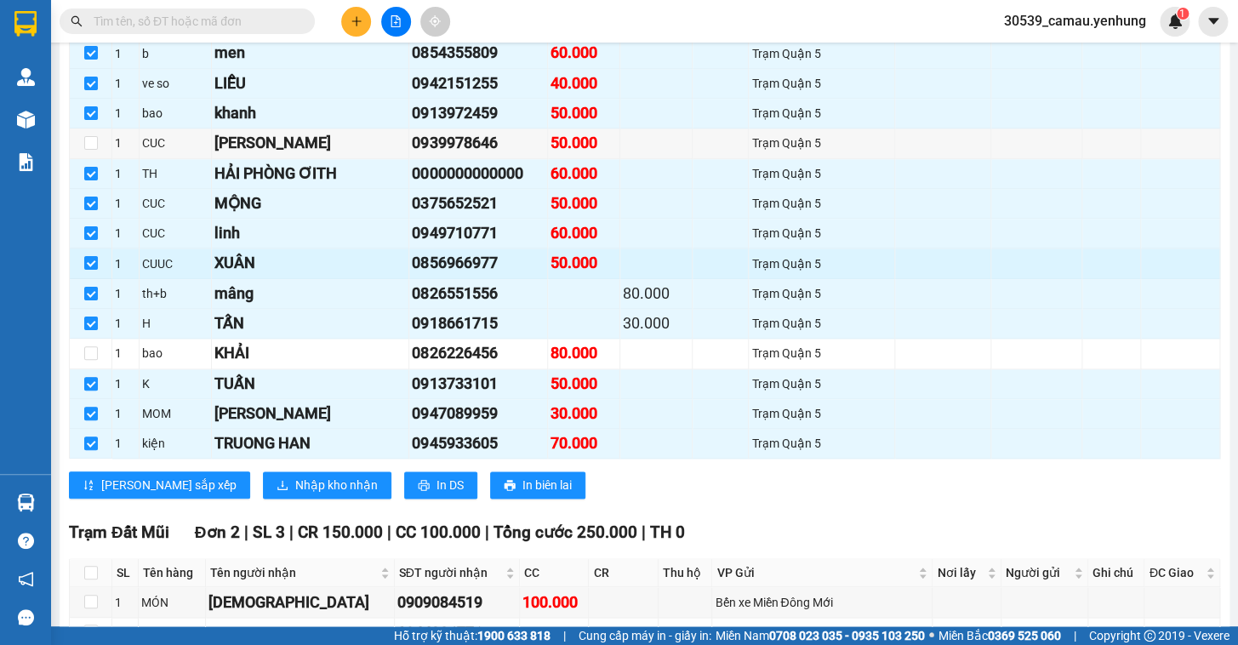
scroll to position [769, 0]
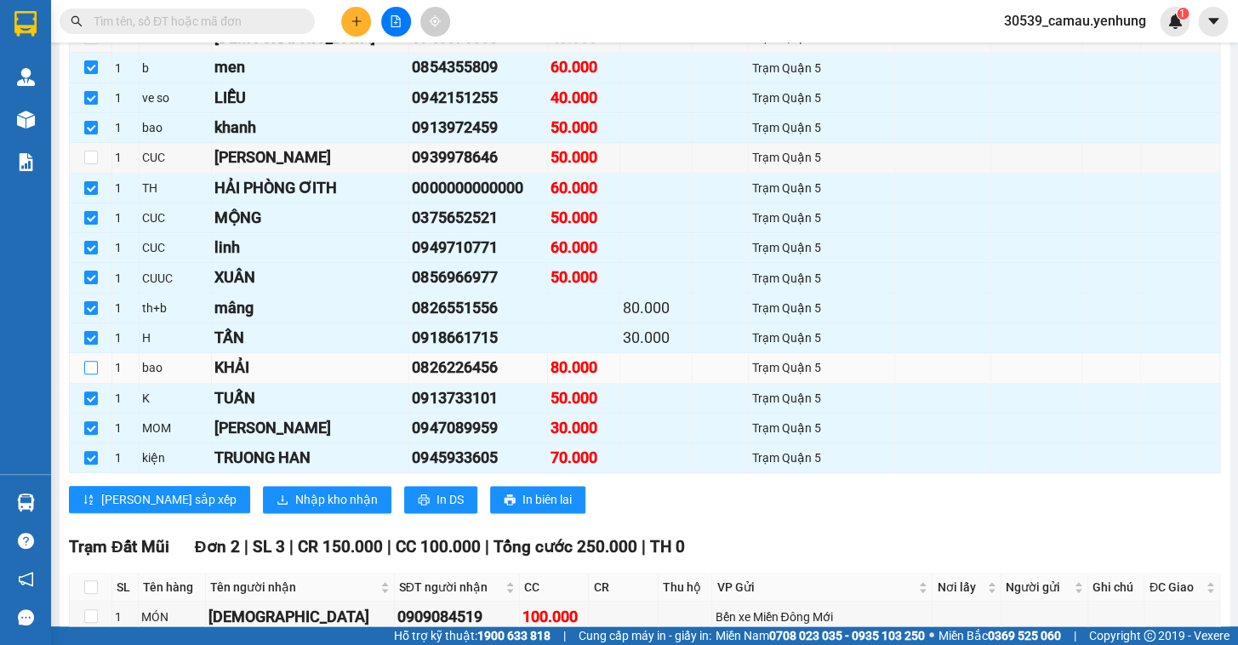
click at [94, 375] on input "checkbox" at bounding box center [91, 368] width 14 height 14
checkbox input "true"
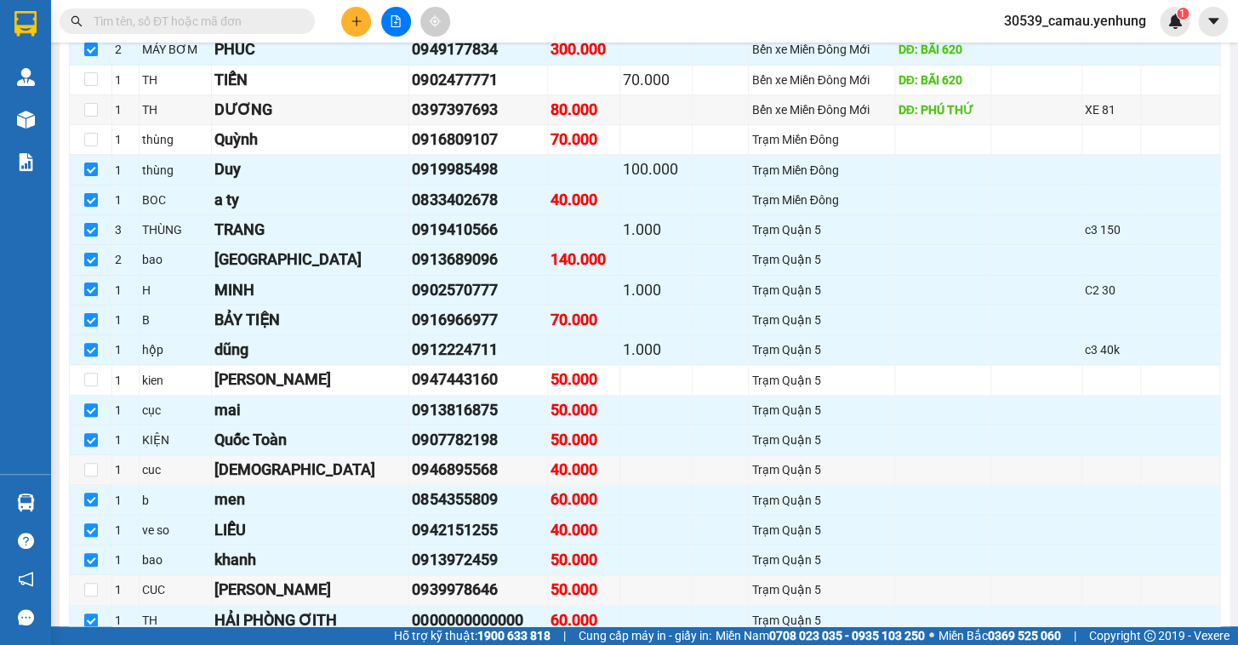
scroll to position [333, 0]
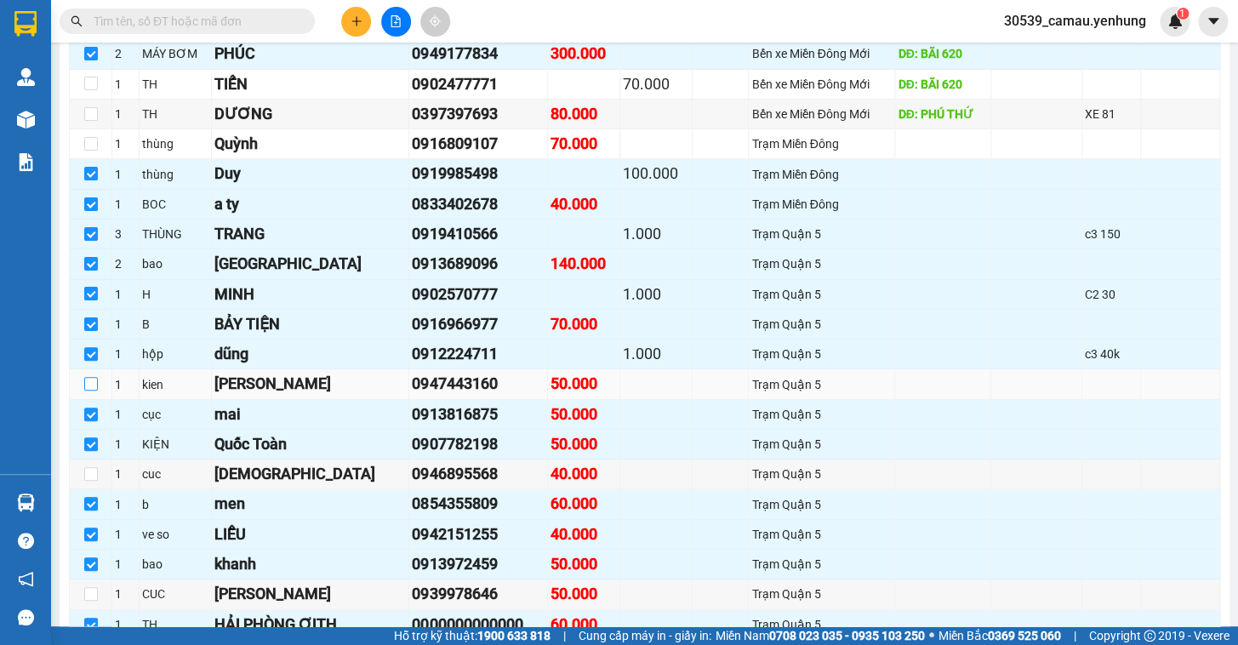
click at [88, 391] on input "checkbox" at bounding box center [91, 384] width 14 height 14
checkbox input "true"
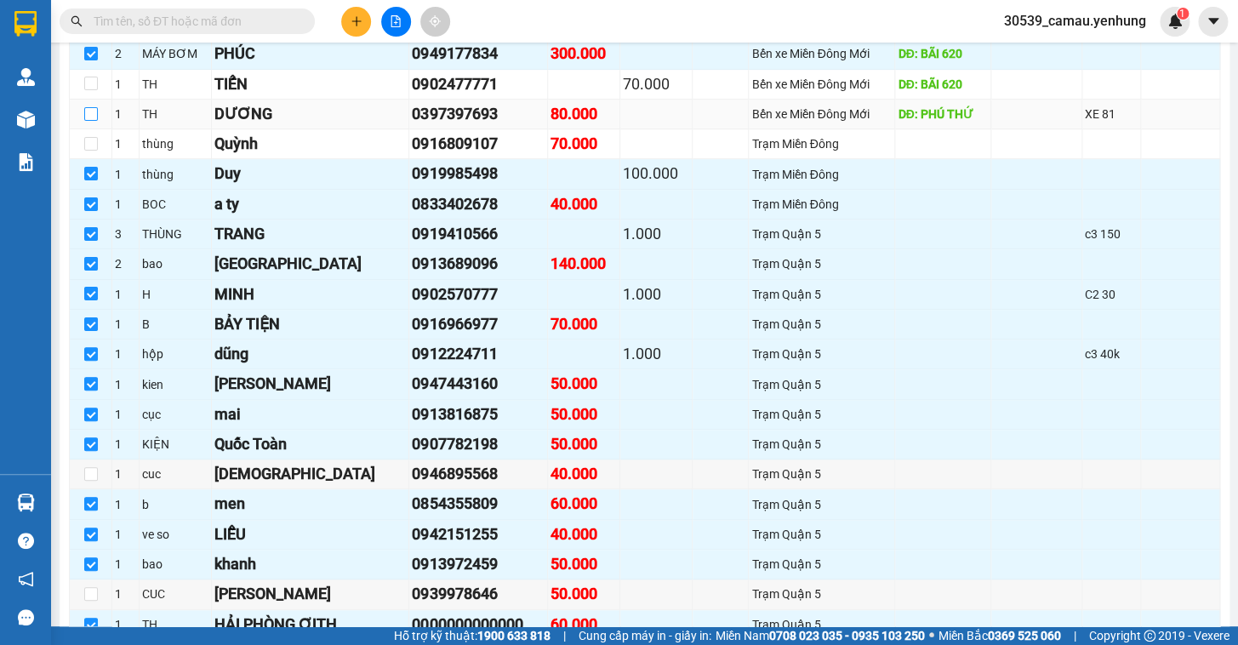
click at [95, 121] on input "checkbox" at bounding box center [91, 114] width 14 height 14
checkbox input "true"
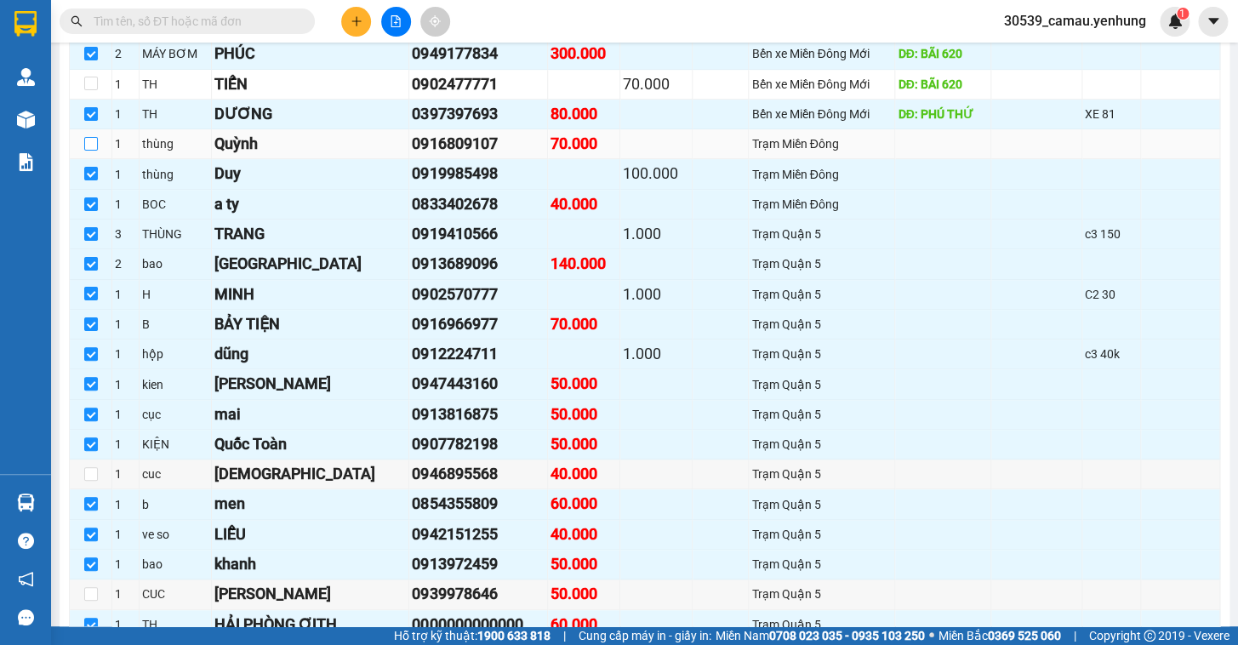
click at [87, 151] on input "checkbox" at bounding box center [91, 144] width 14 height 14
checkbox input "true"
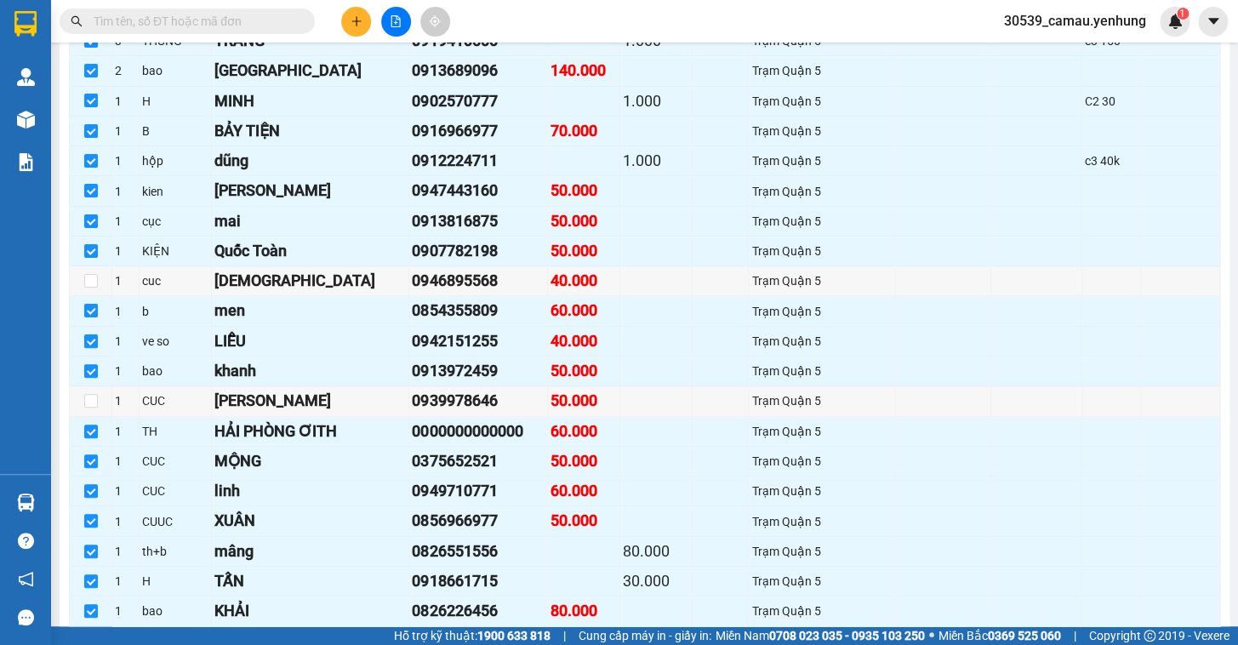
scroll to position [540, 0]
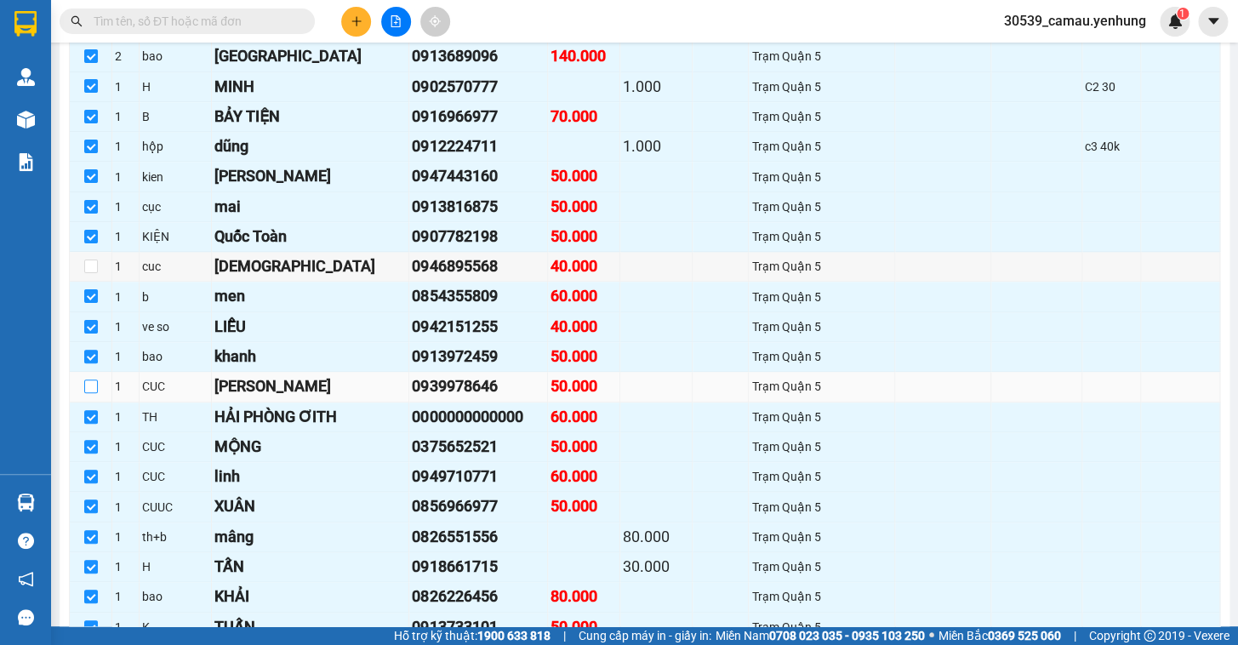
drag, startPoint x: 90, startPoint y: 399, endPoint x: 109, endPoint y: 396, distance: 19.0
click at [91, 393] on input "checkbox" at bounding box center [91, 387] width 14 height 14
checkbox input "true"
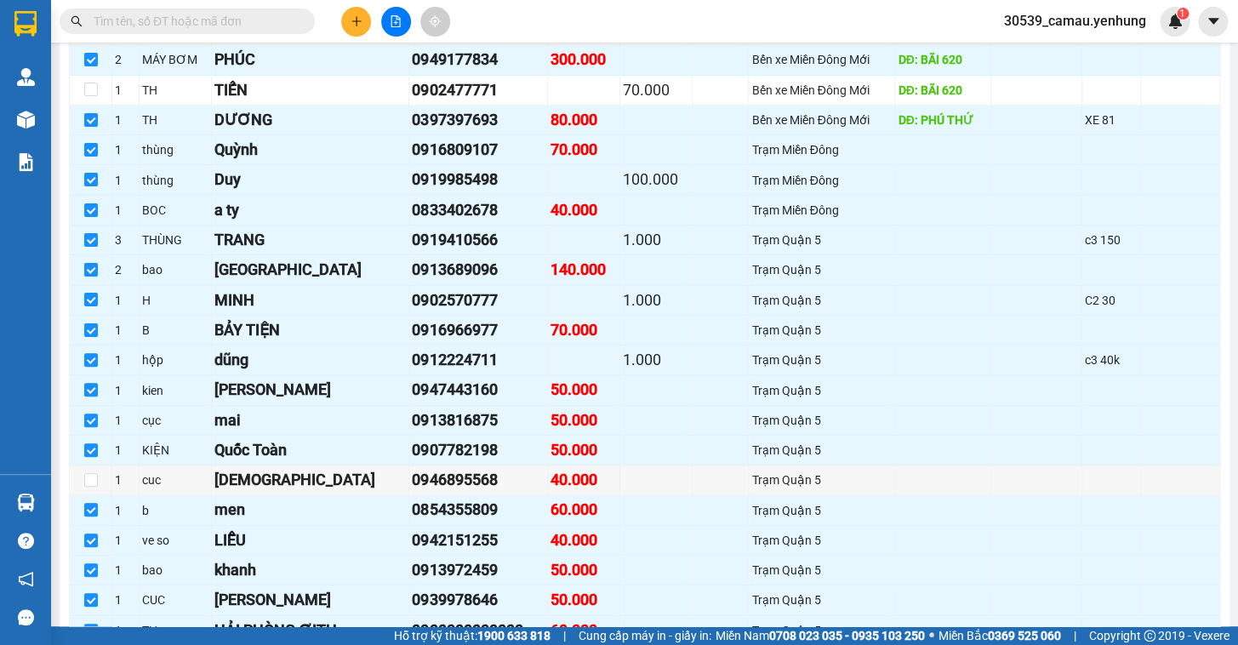
scroll to position [334, 0]
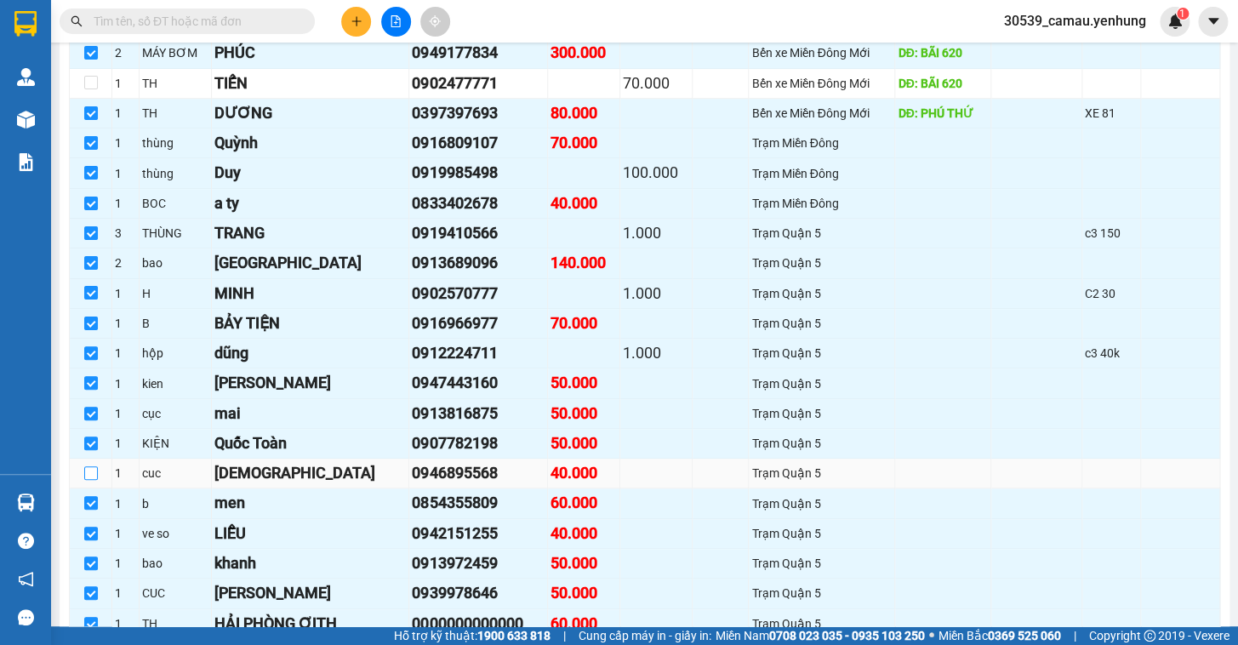
click at [95, 480] on input "checkbox" at bounding box center [91, 473] width 14 height 14
checkbox input "true"
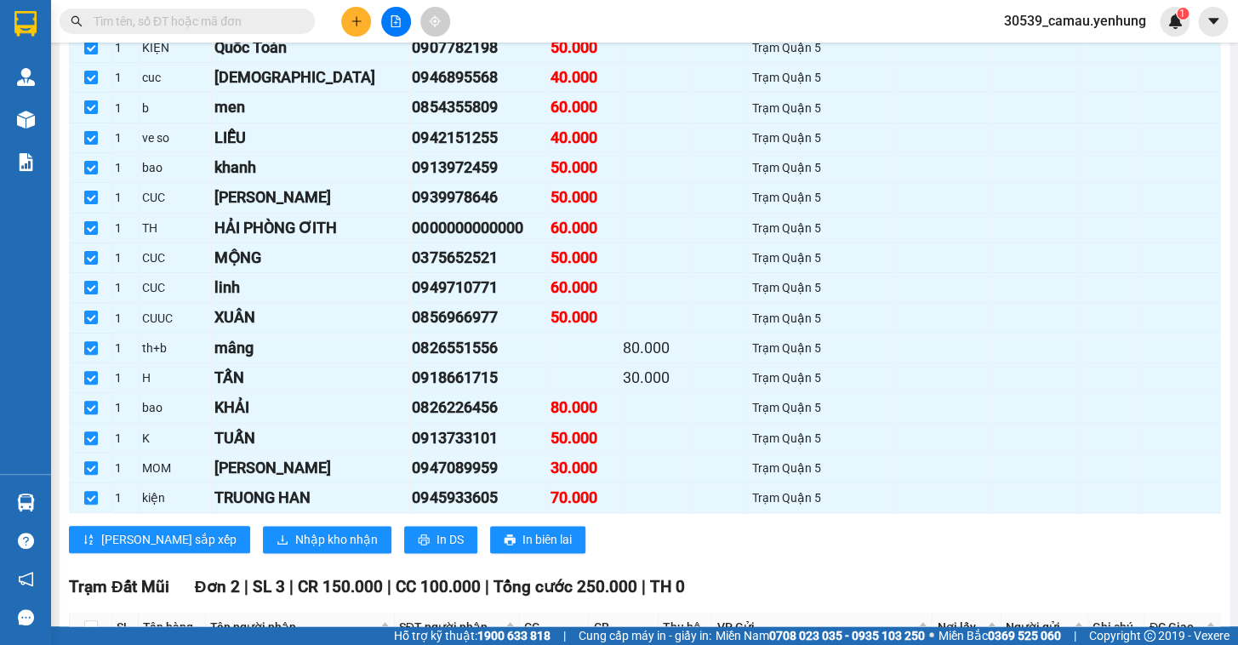
scroll to position [873, 0]
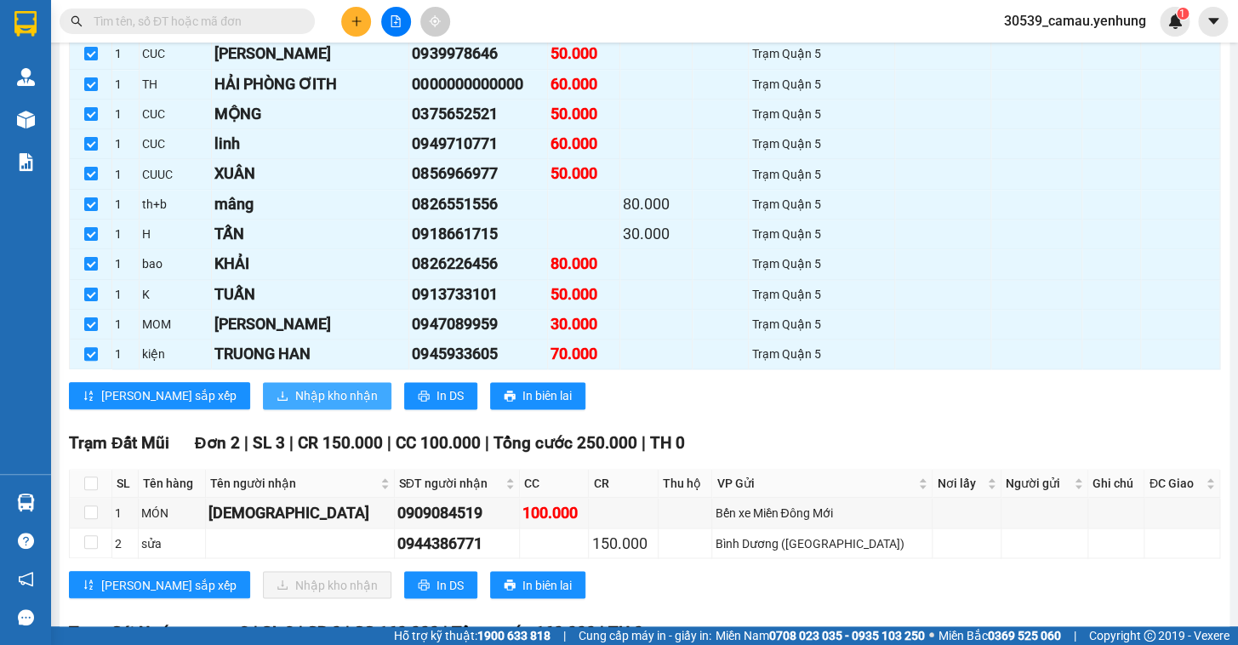
click at [295, 405] on span "Nhập kho nhận" at bounding box center [336, 395] width 83 height 19
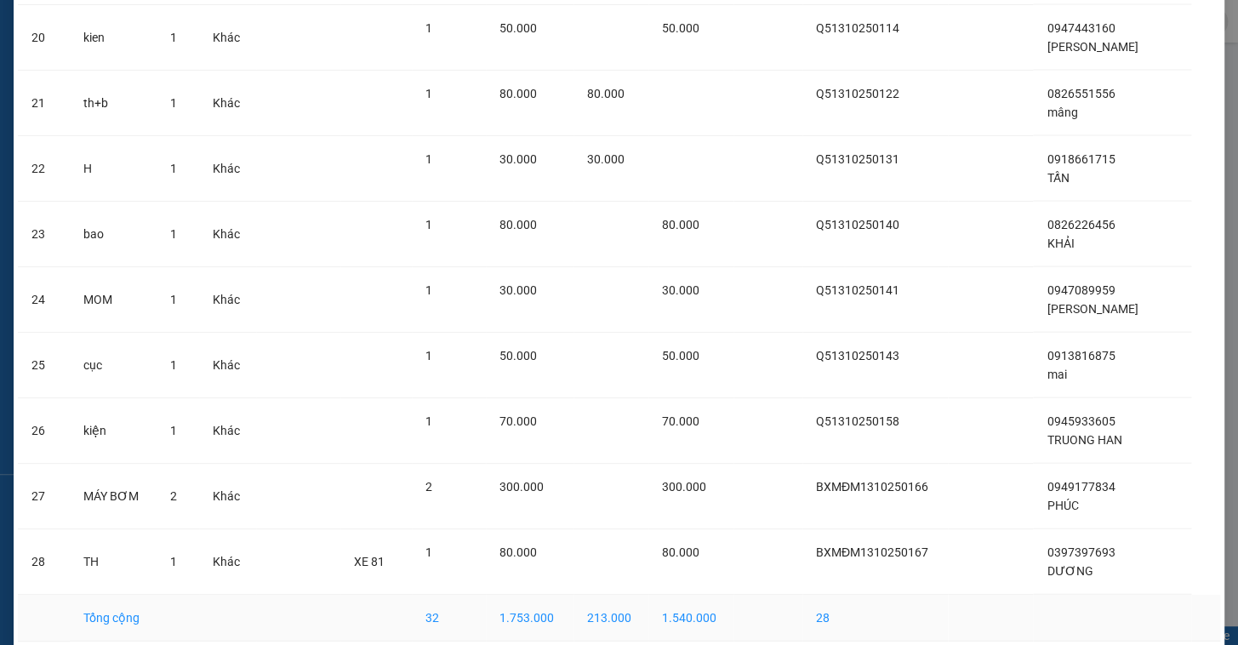
scroll to position [1455, 0]
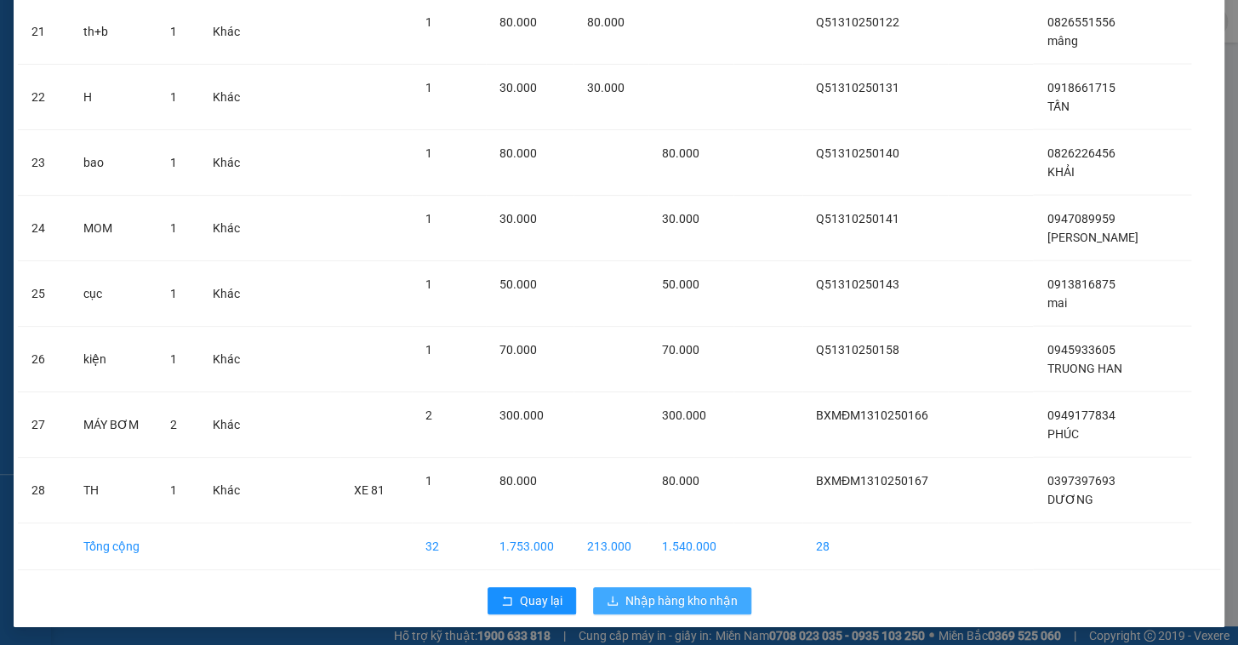
click at [664, 592] on span "Nhập hàng kho nhận" at bounding box center [682, 601] width 112 height 19
